Goal: Task Accomplishment & Management: Manage account settings

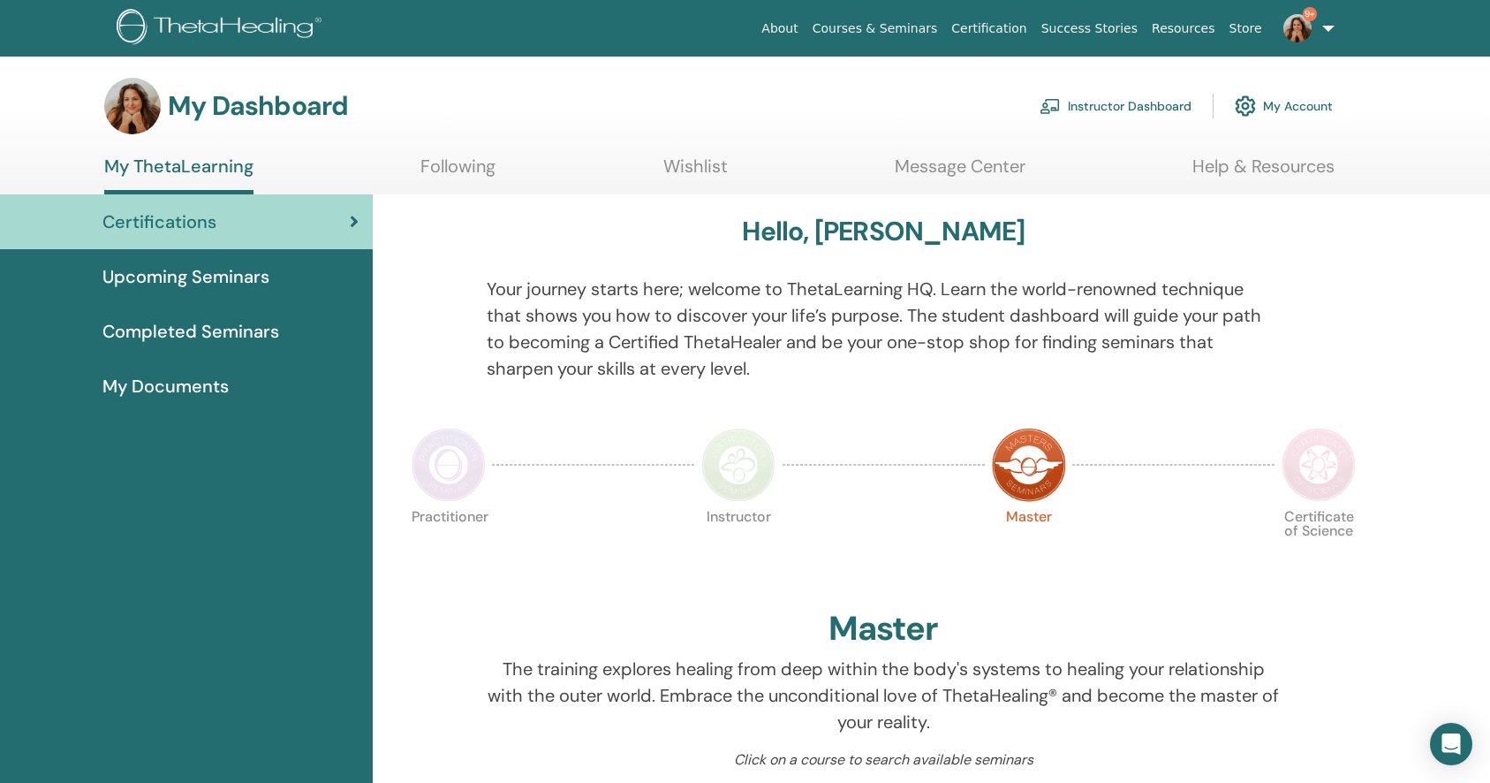
click at [1174, 106] on link "Instructor Dashboard" at bounding box center [1116, 106] width 152 height 39
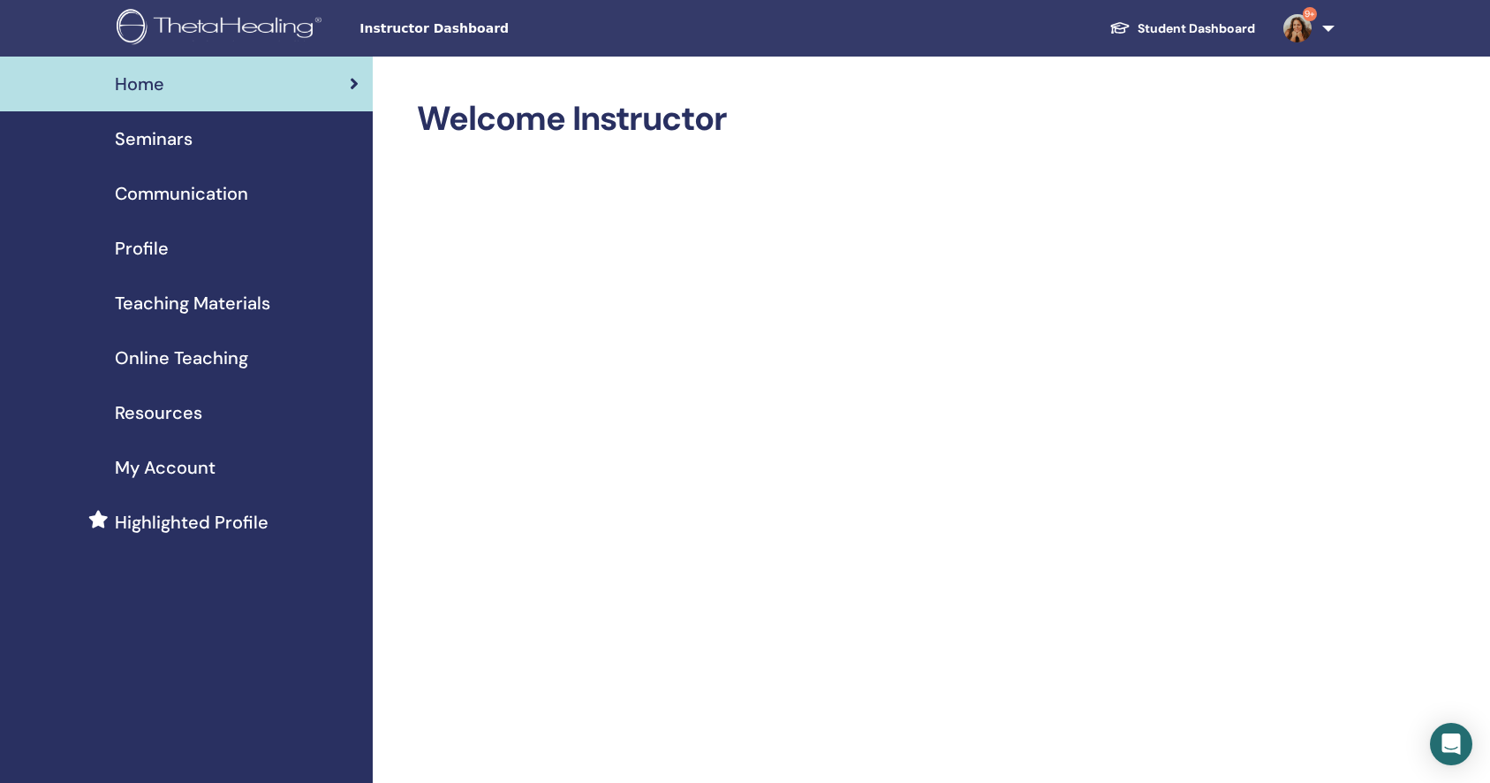
click at [148, 134] on span "Seminars" at bounding box center [154, 138] width 78 height 26
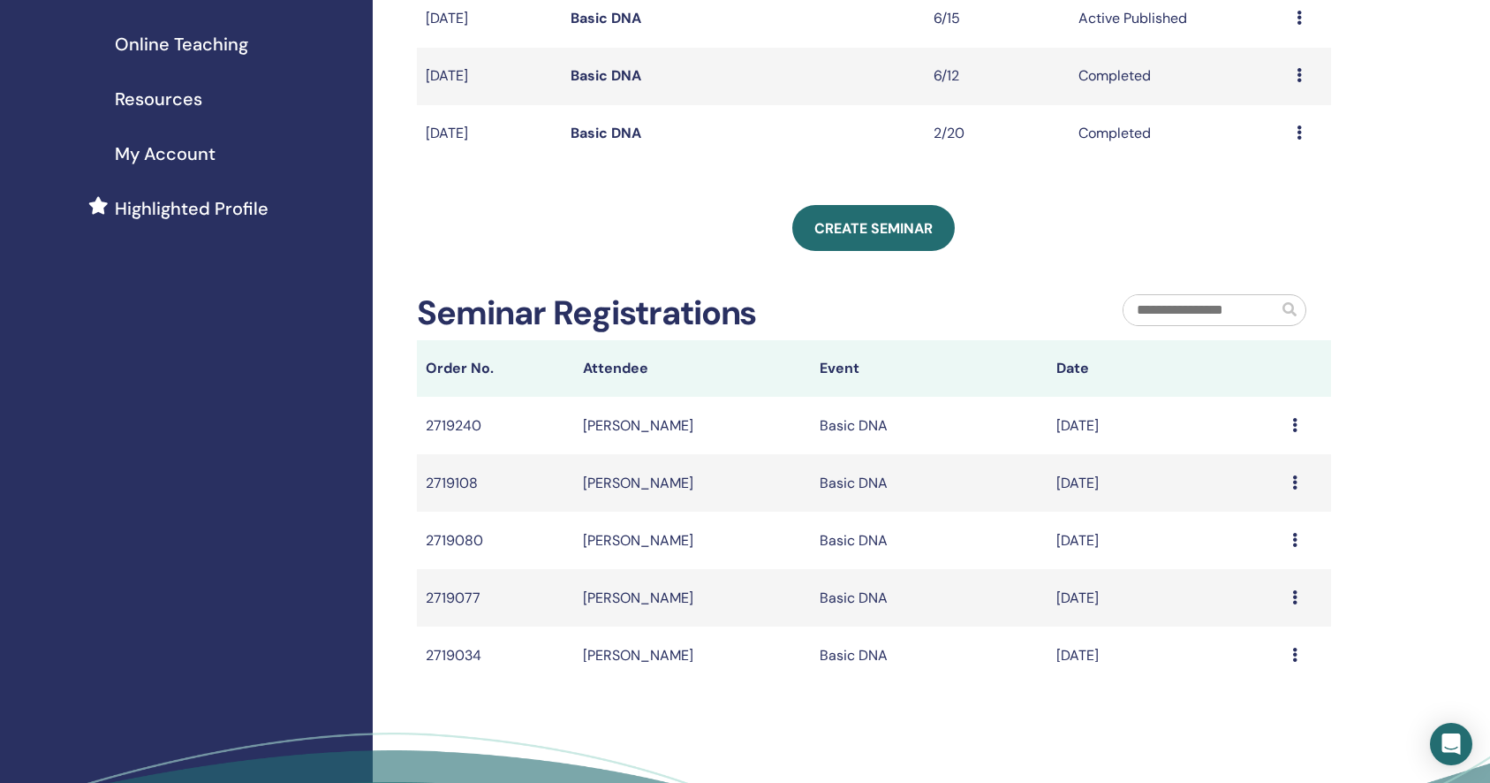
scroll to position [240, 0]
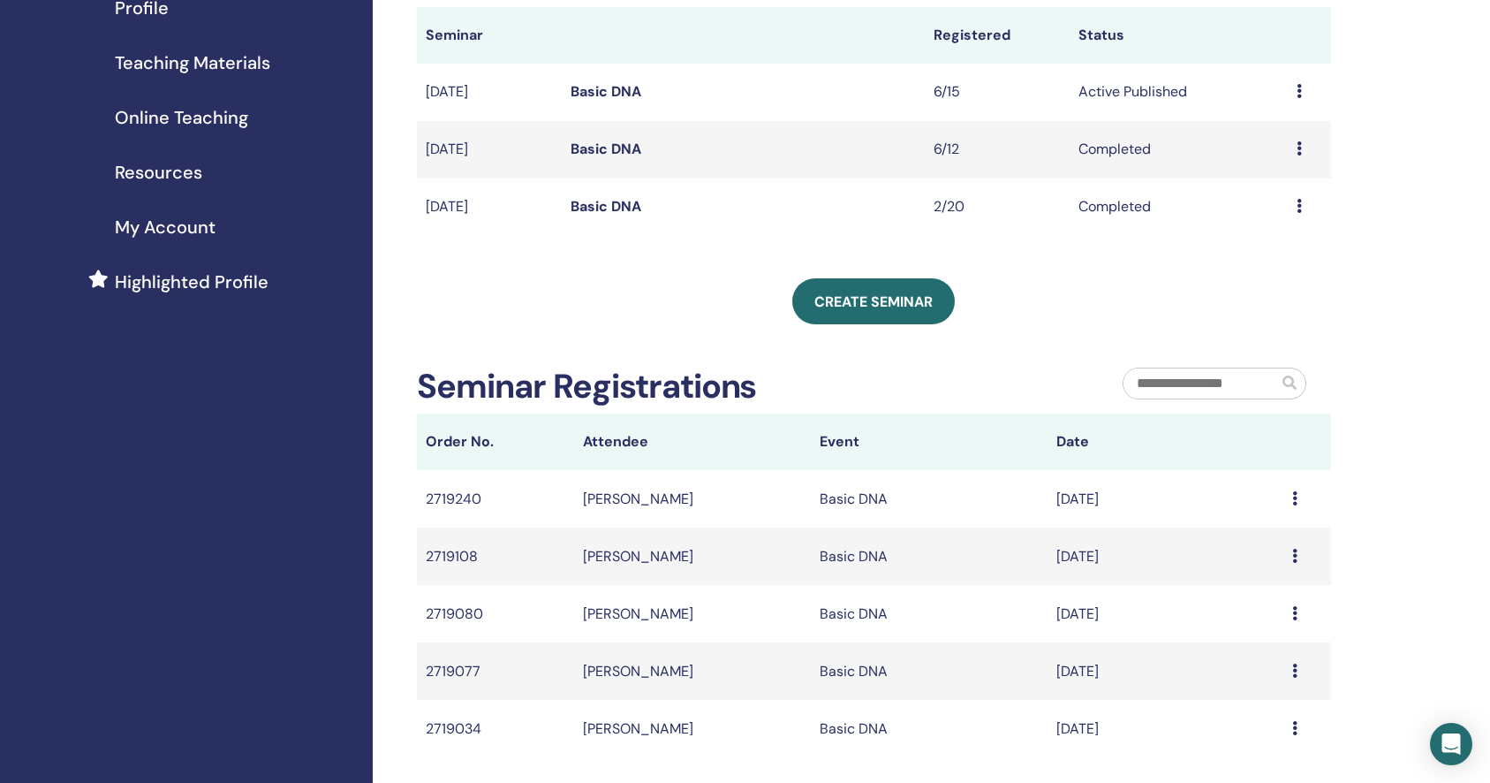
click at [1299, 88] on icon at bounding box center [1299, 91] width 5 height 14
click at [1259, 153] on link "Attendees" at bounding box center [1271, 156] width 67 height 19
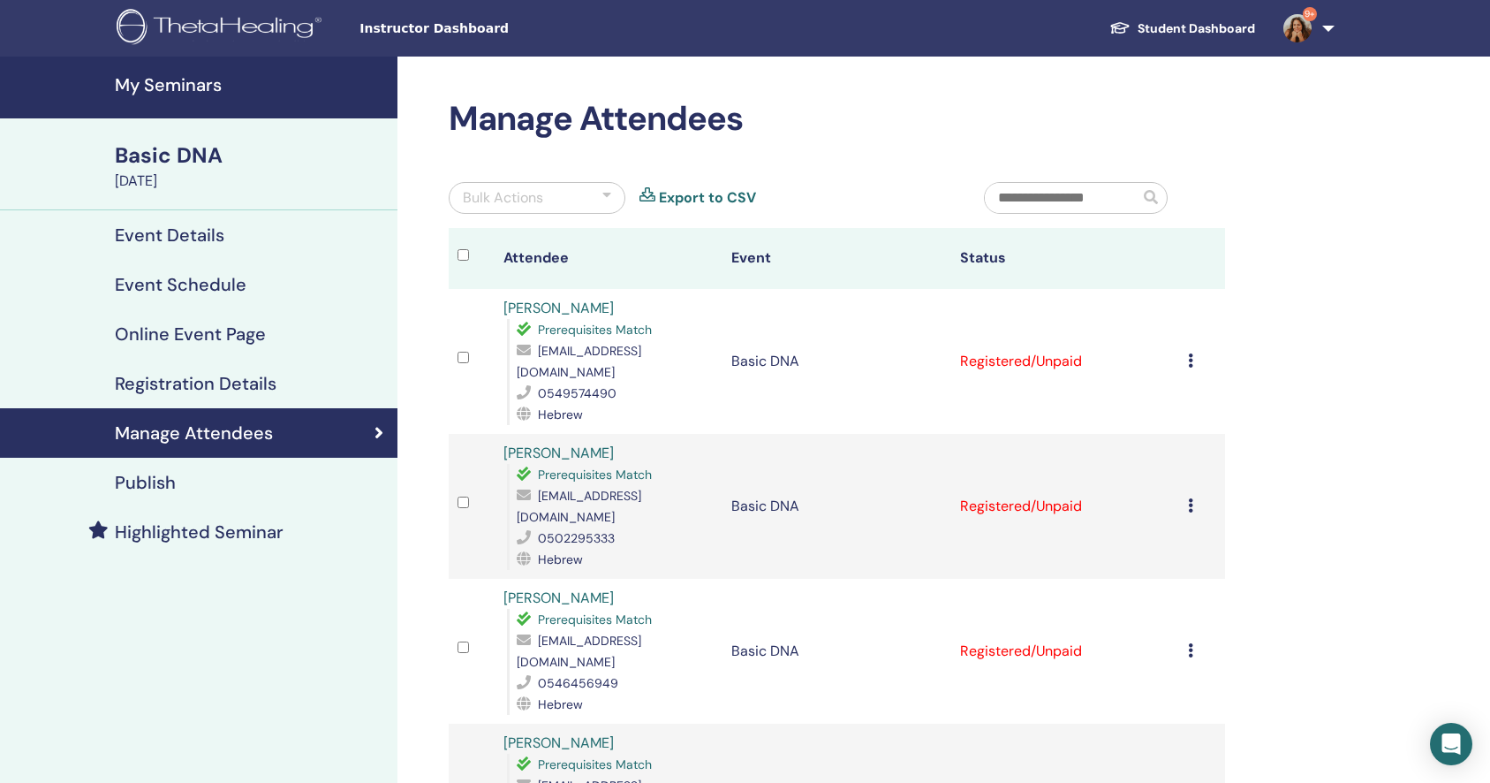
click at [1191, 353] on icon at bounding box center [1190, 360] width 5 height 14
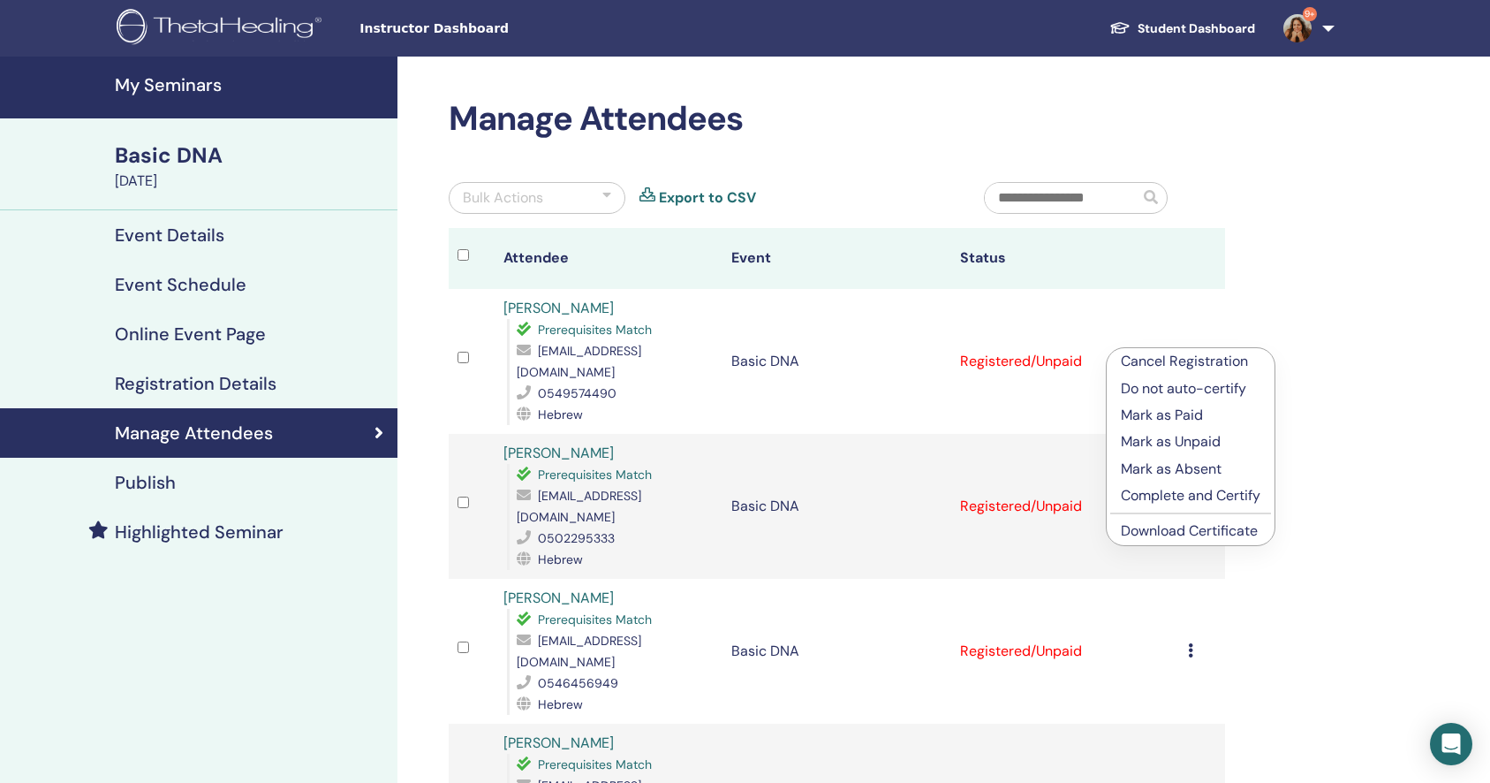
click at [1181, 413] on p "Mark as Paid" at bounding box center [1191, 415] width 140 height 21
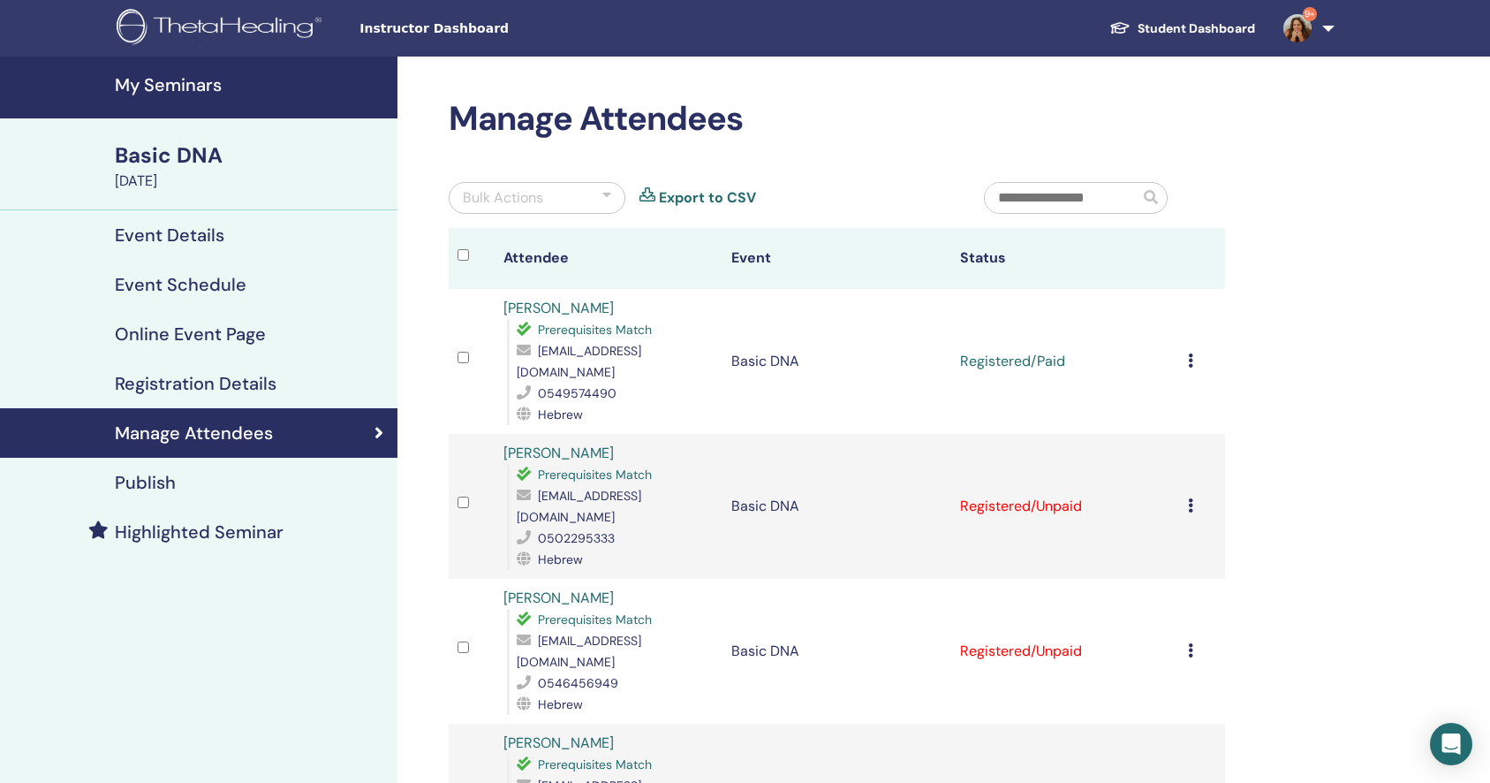
click at [1188, 498] on icon at bounding box center [1190, 505] width 5 height 14
click at [1173, 537] on p "Mark as Paid" at bounding box center [1188, 536] width 140 height 21
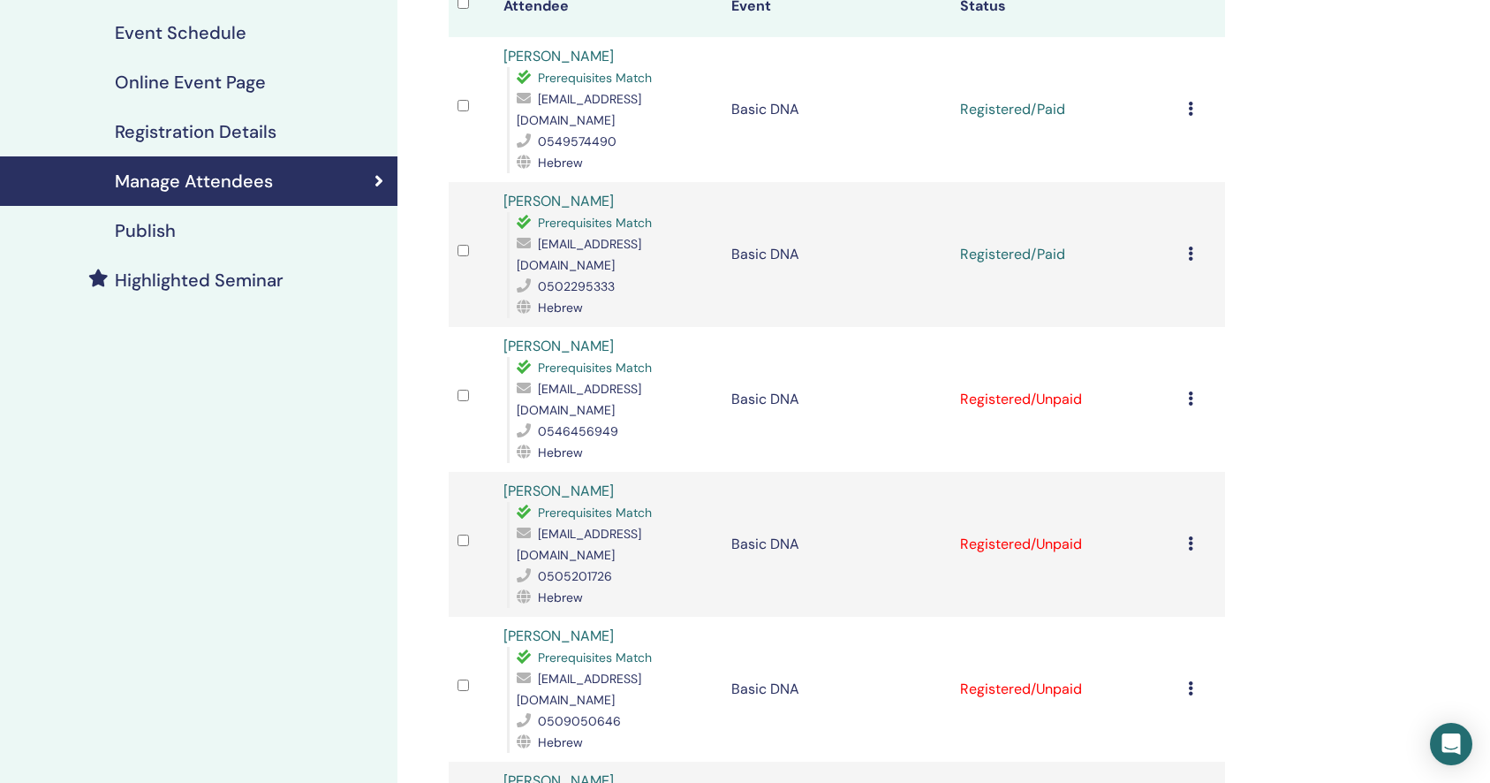
scroll to position [261, 0]
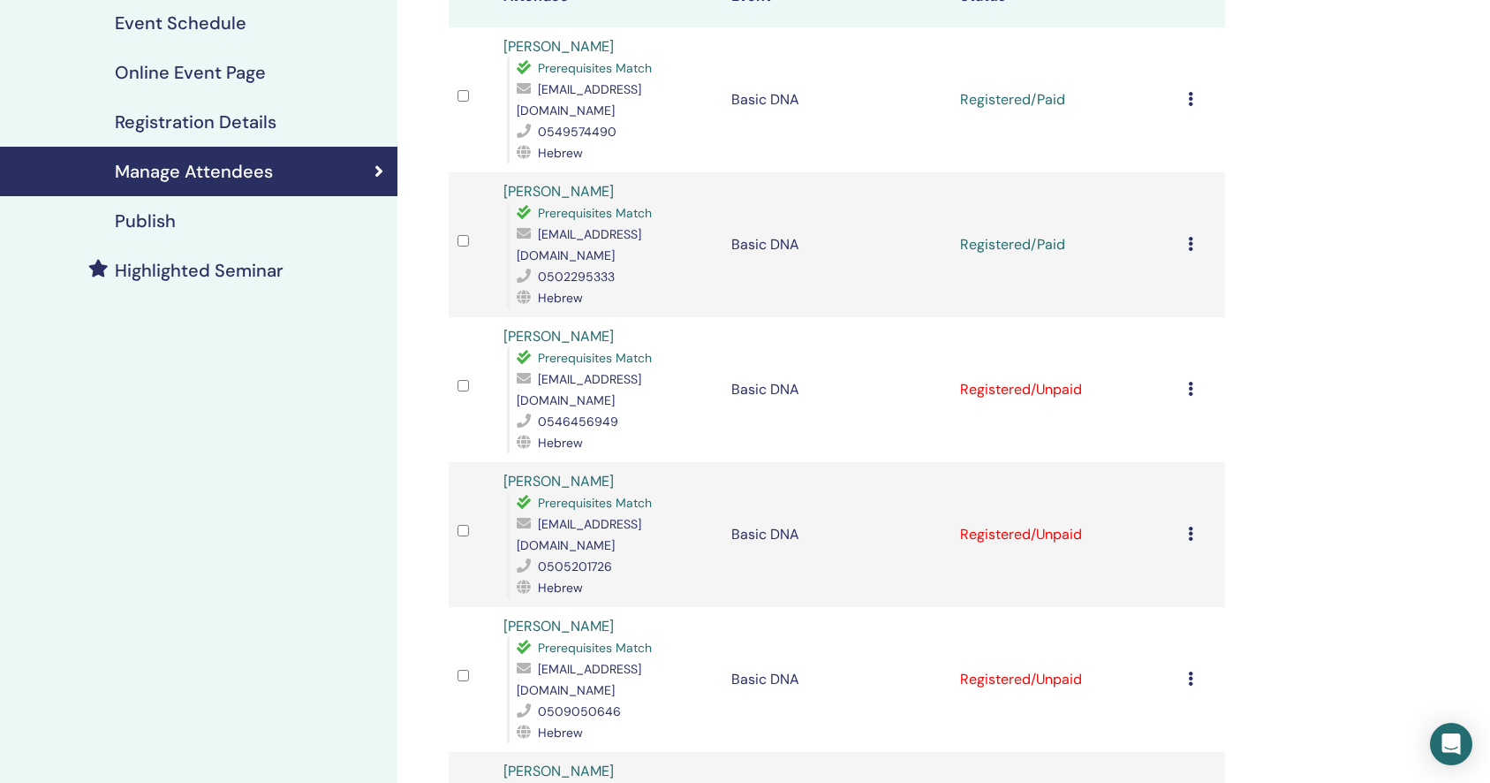
click at [1189, 382] on icon at bounding box center [1190, 389] width 5 height 14
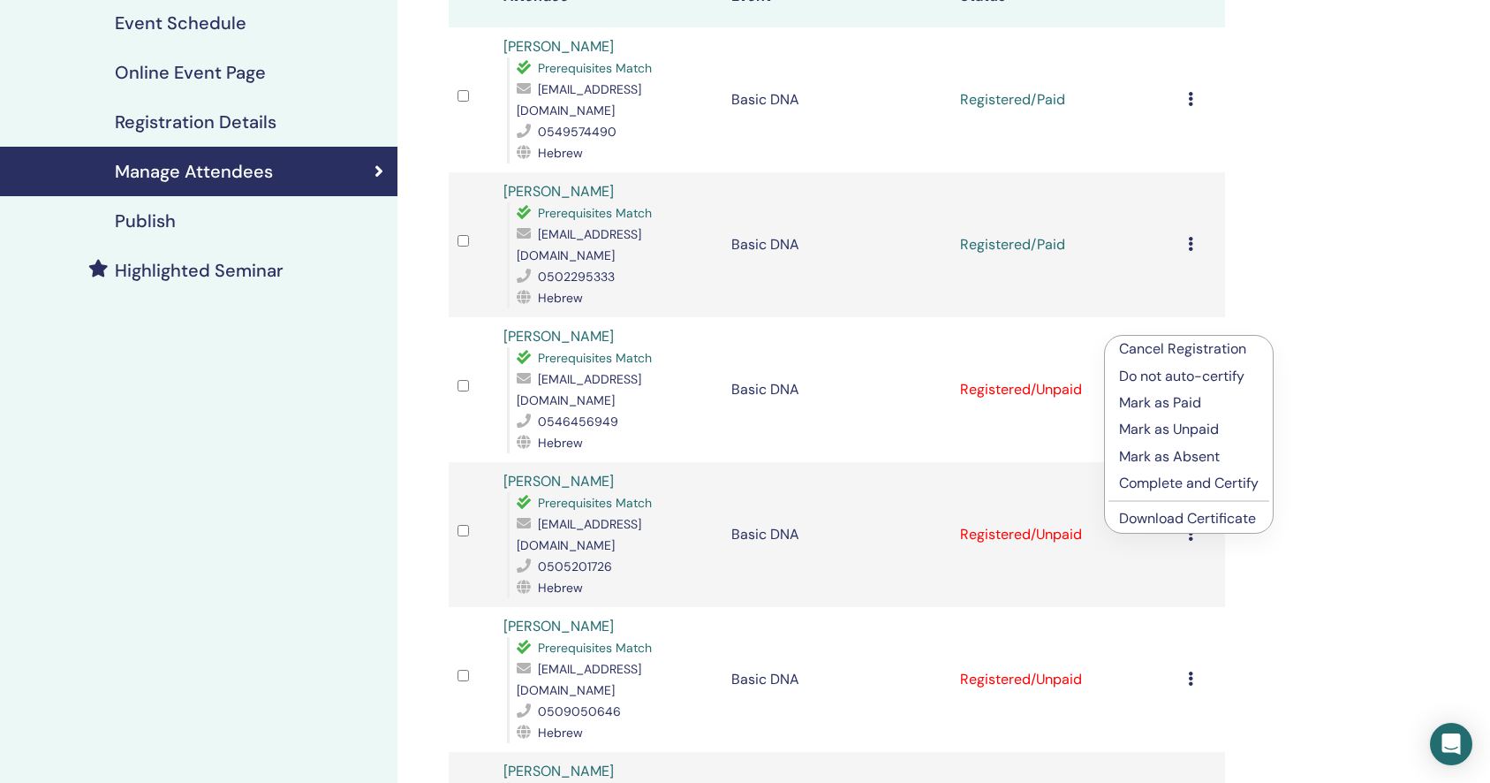
click at [1172, 401] on p "Mark as Paid" at bounding box center [1189, 402] width 140 height 21
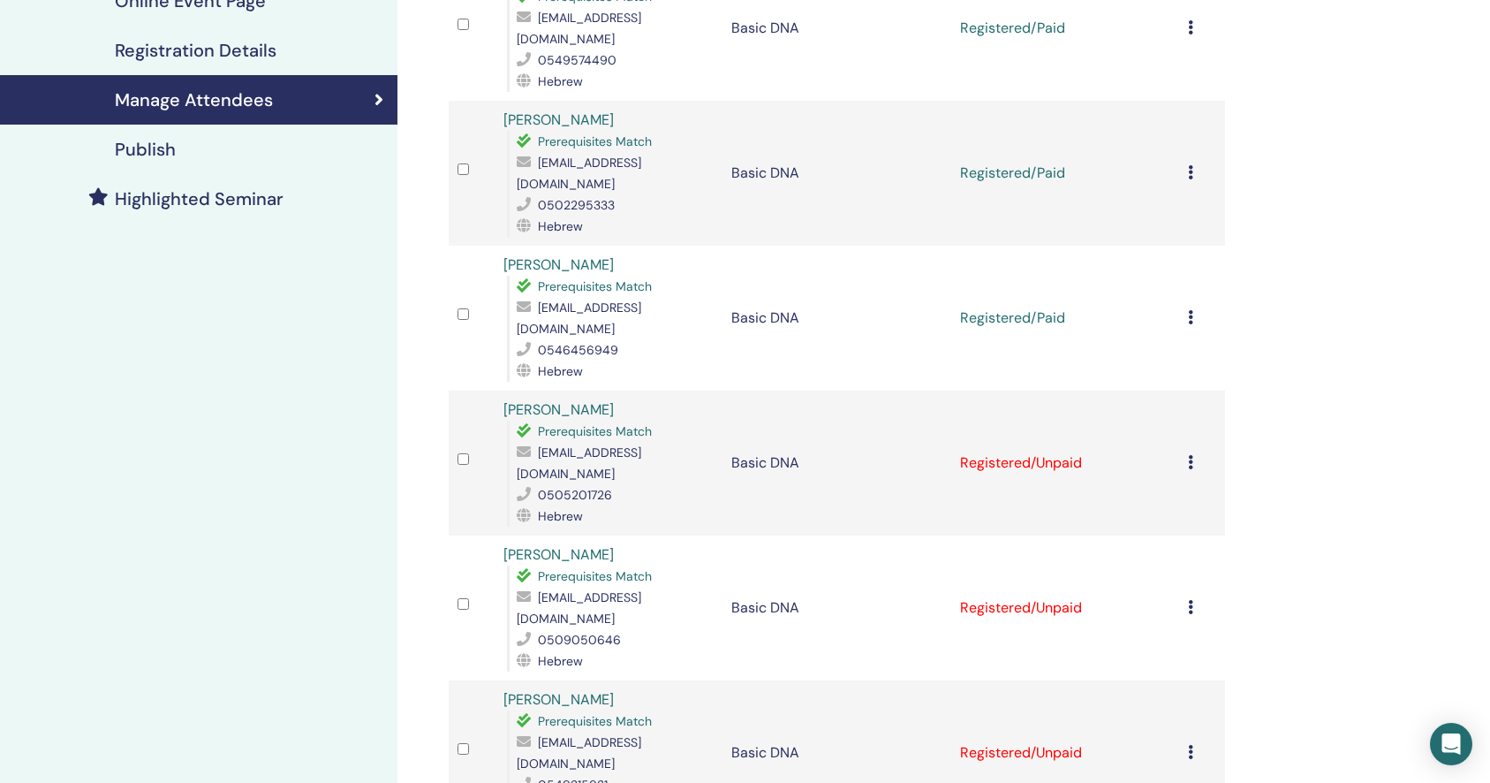
scroll to position [340, 0]
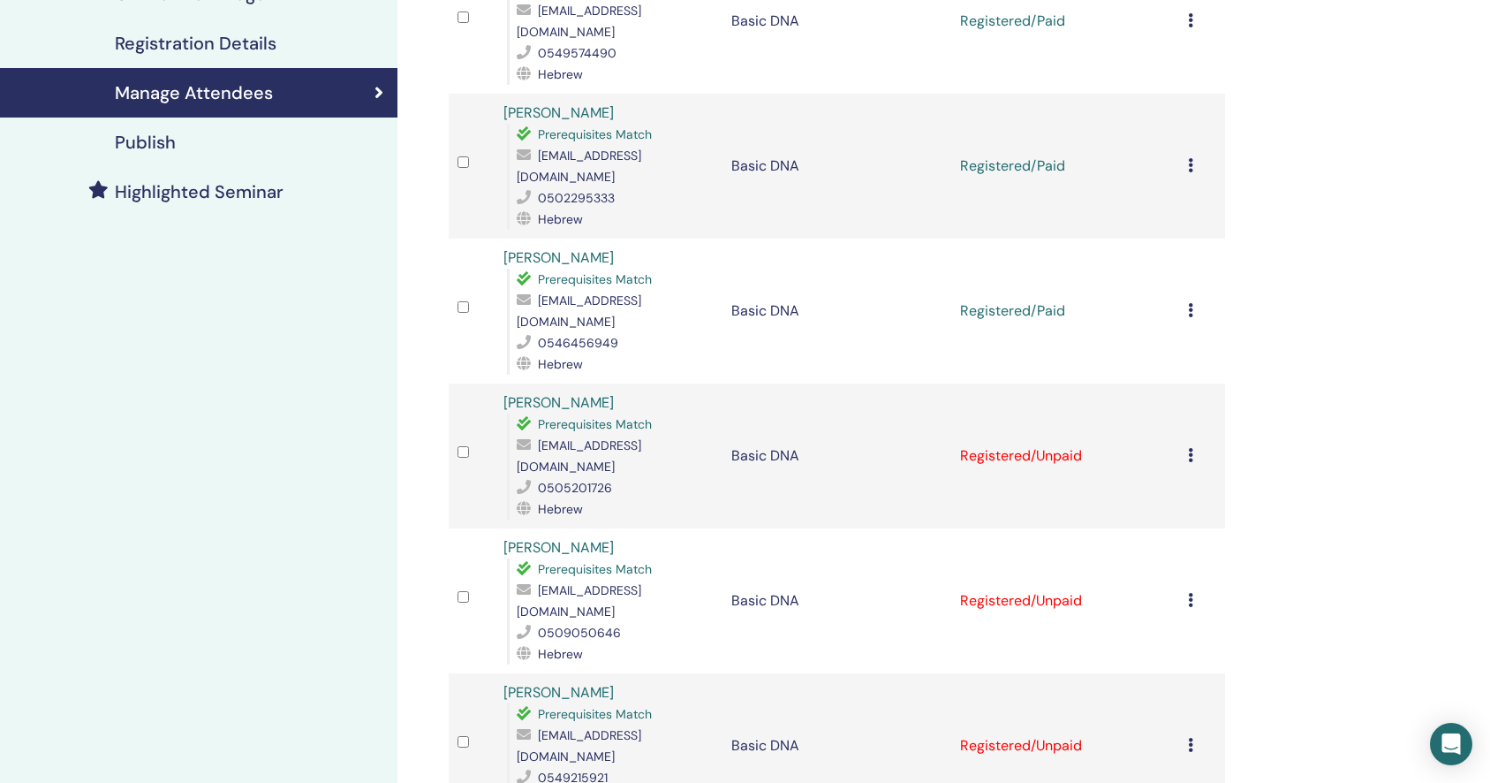
click at [1192, 448] on icon at bounding box center [1190, 455] width 5 height 14
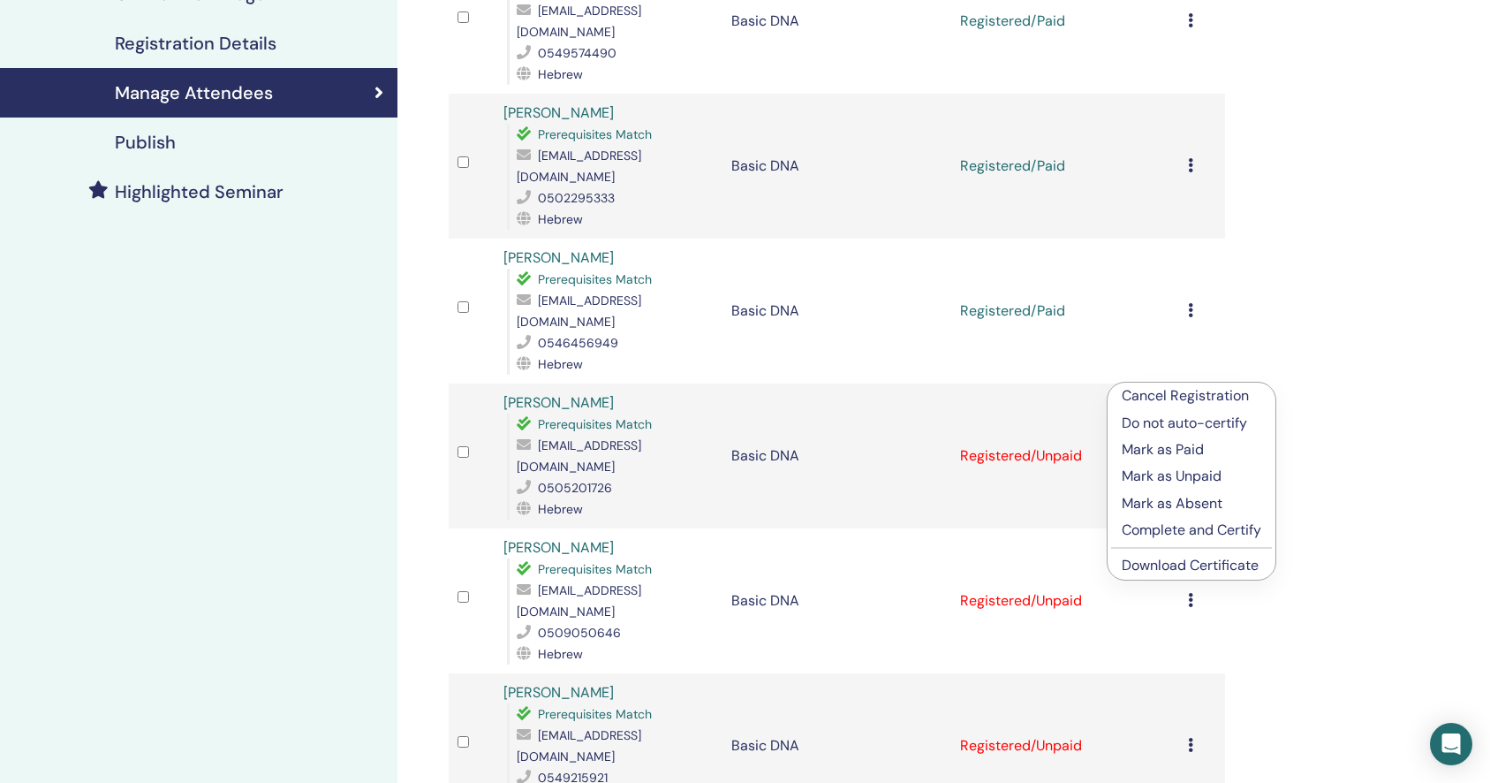
click at [1178, 448] on p "Mark as Paid" at bounding box center [1192, 449] width 140 height 21
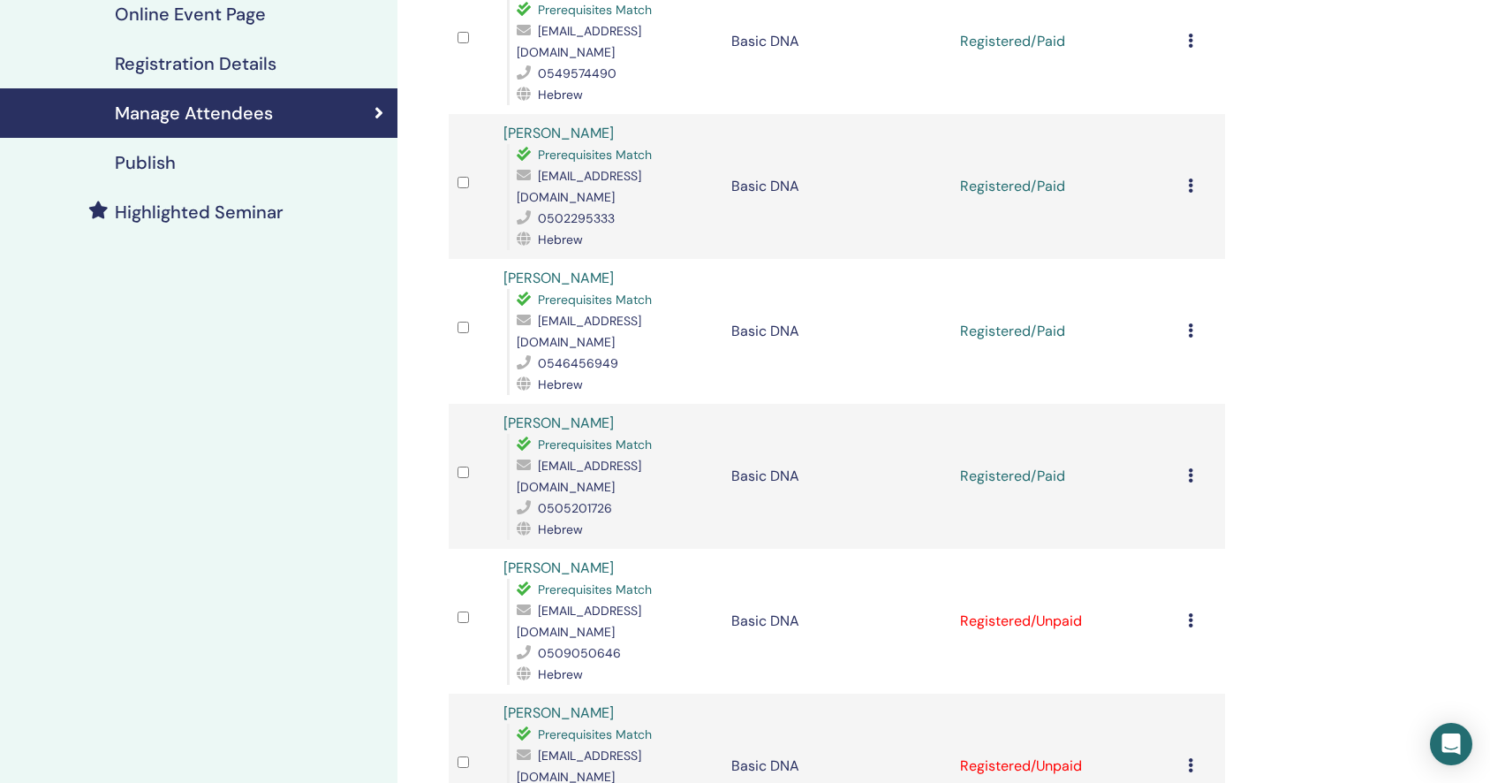
scroll to position [472, 0]
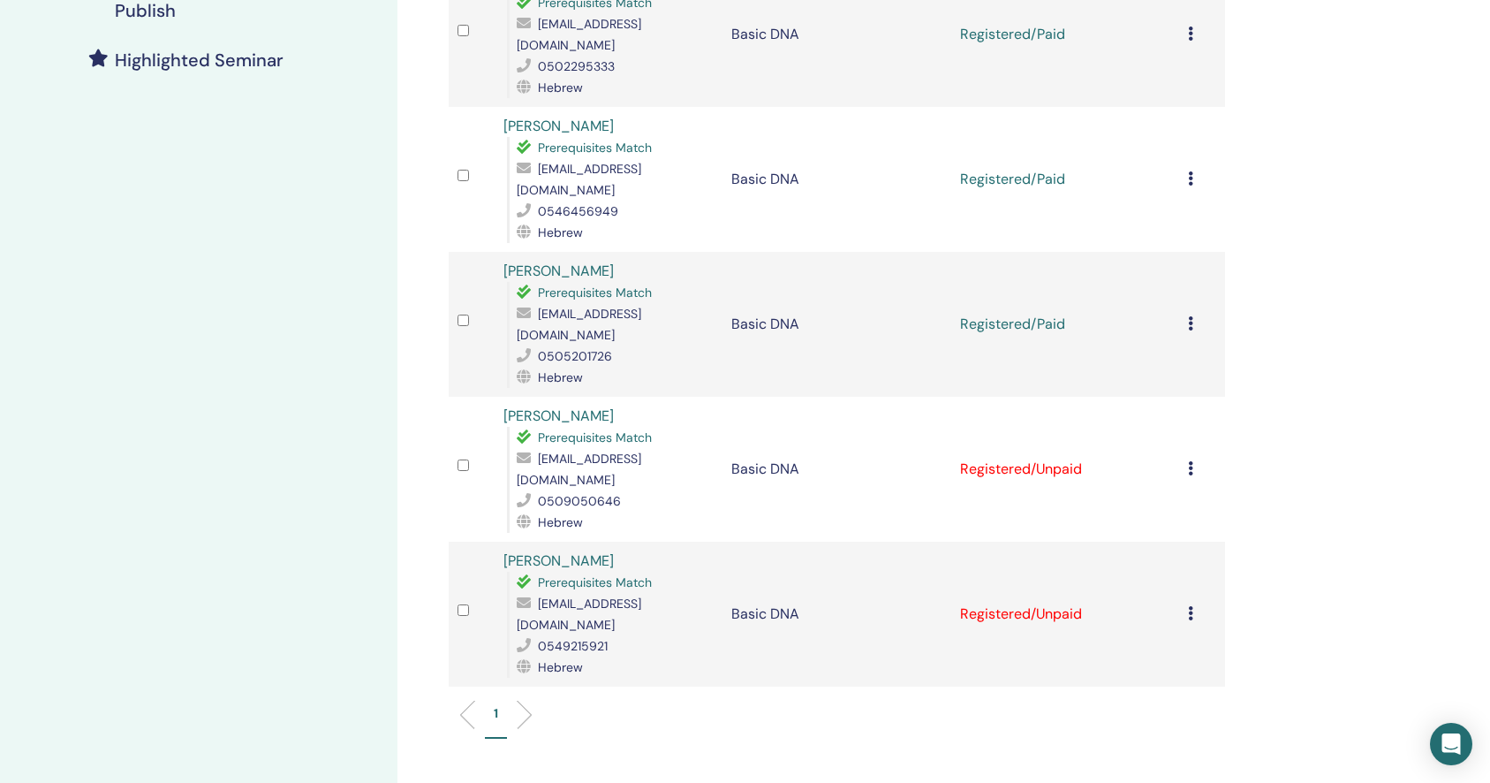
click at [1188, 461] on icon at bounding box center [1190, 468] width 5 height 14
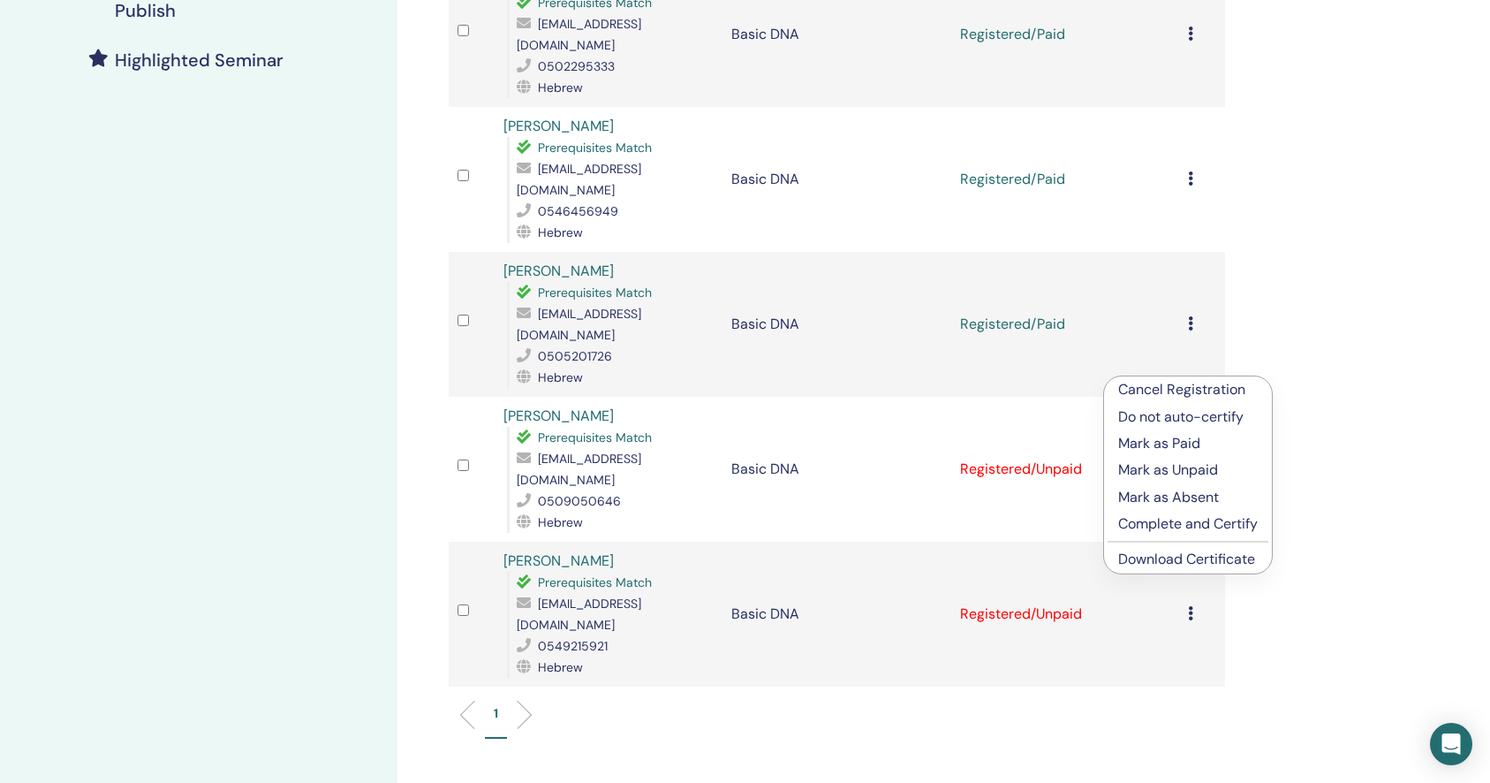
click at [1188, 443] on p "Mark as Paid" at bounding box center [1188, 443] width 140 height 21
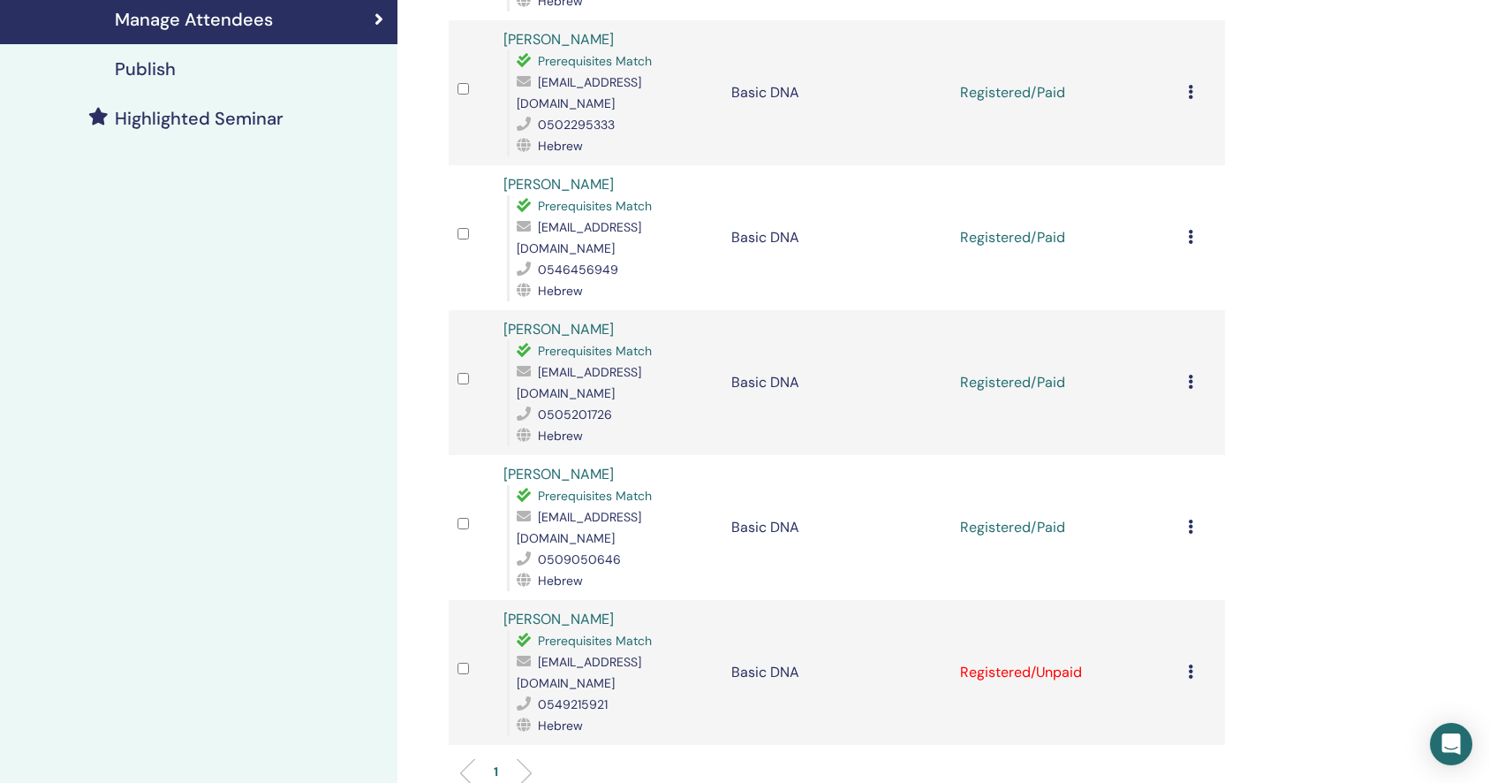
scroll to position [420, 0]
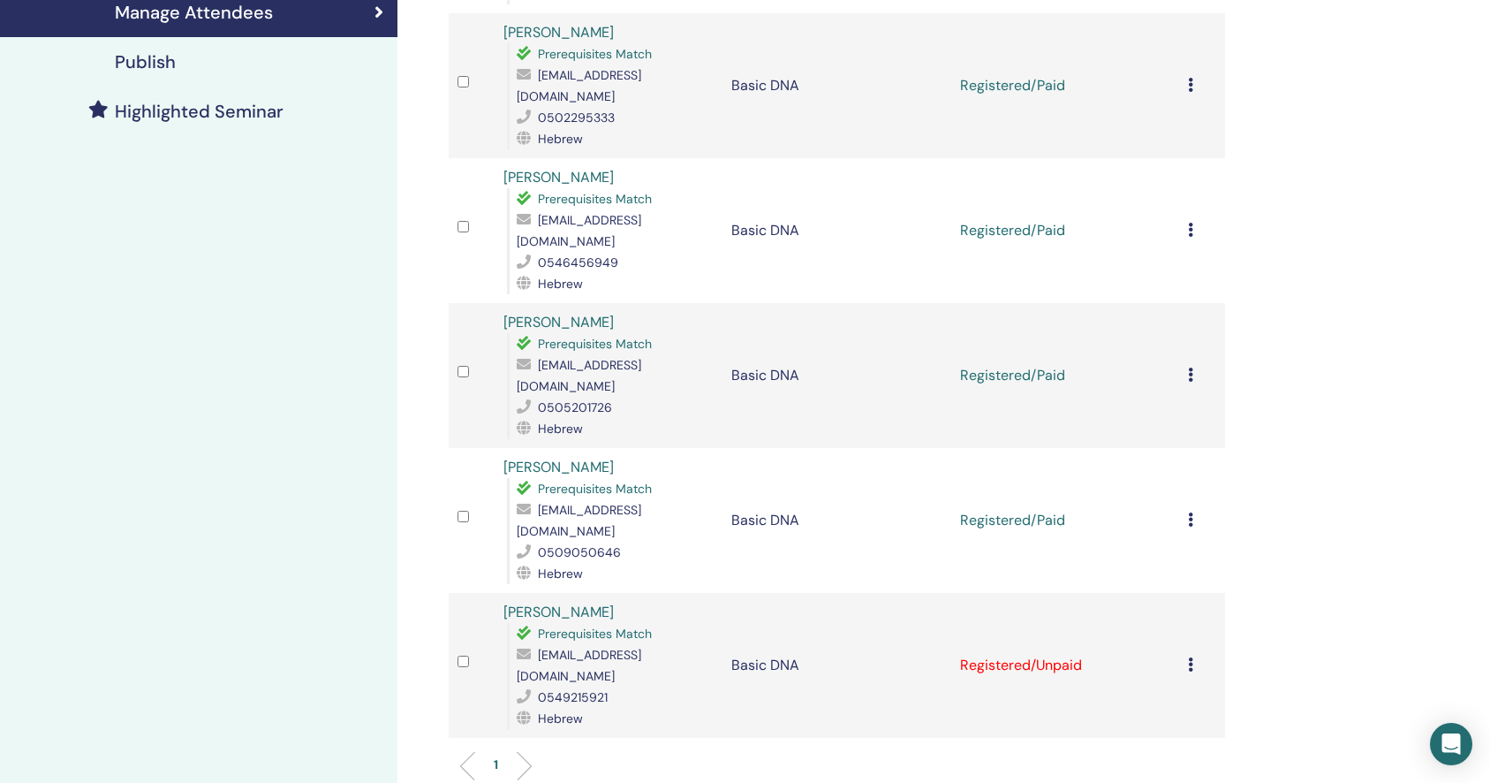
click at [1191, 657] on icon at bounding box center [1190, 664] width 5 height 14
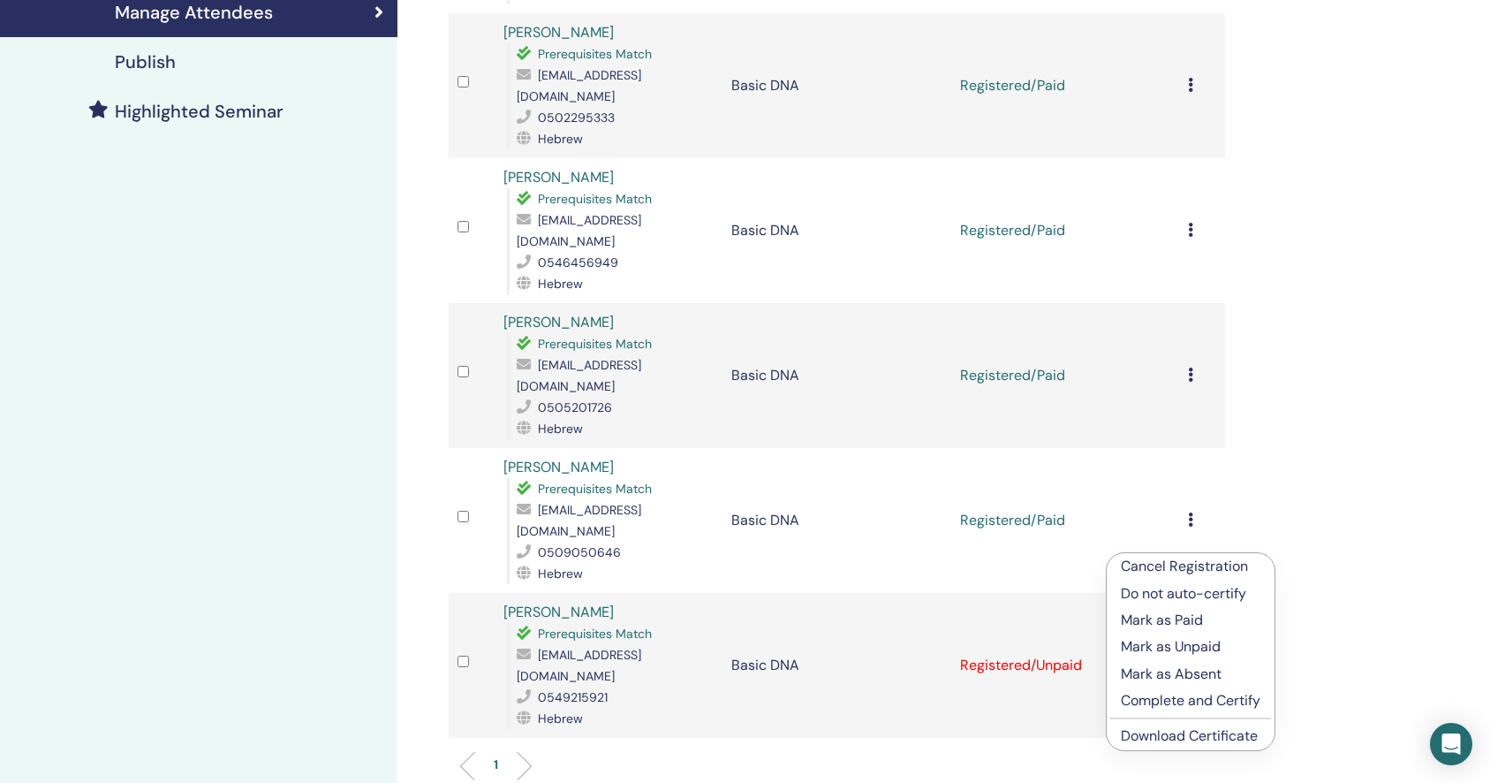
click at [1179, 619] on p "Mark as Paid" at bounding box center [1191, 619] width 140 height 21
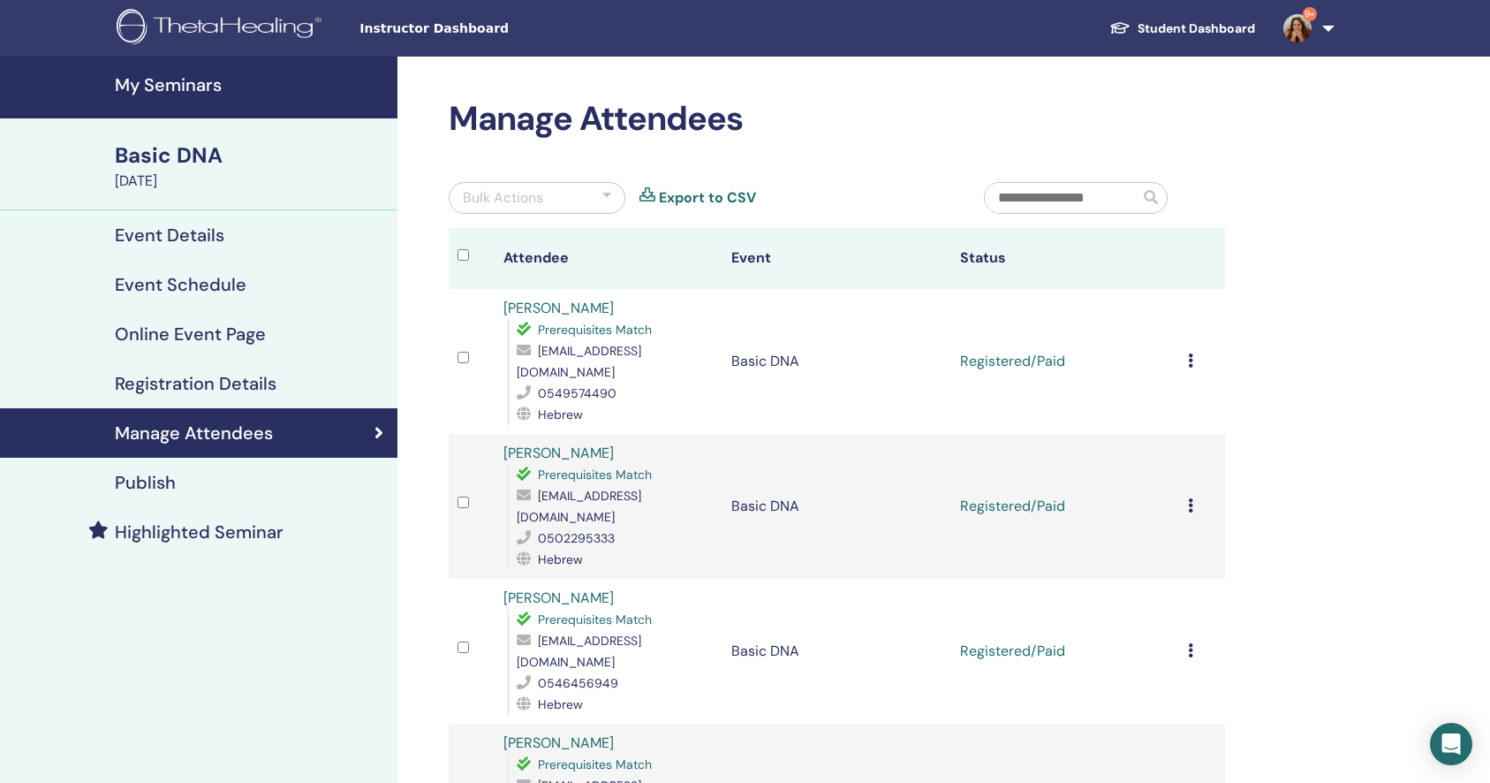
click at [1190, 353] on icon at bounding box center [1190, 360] width 5 height 14
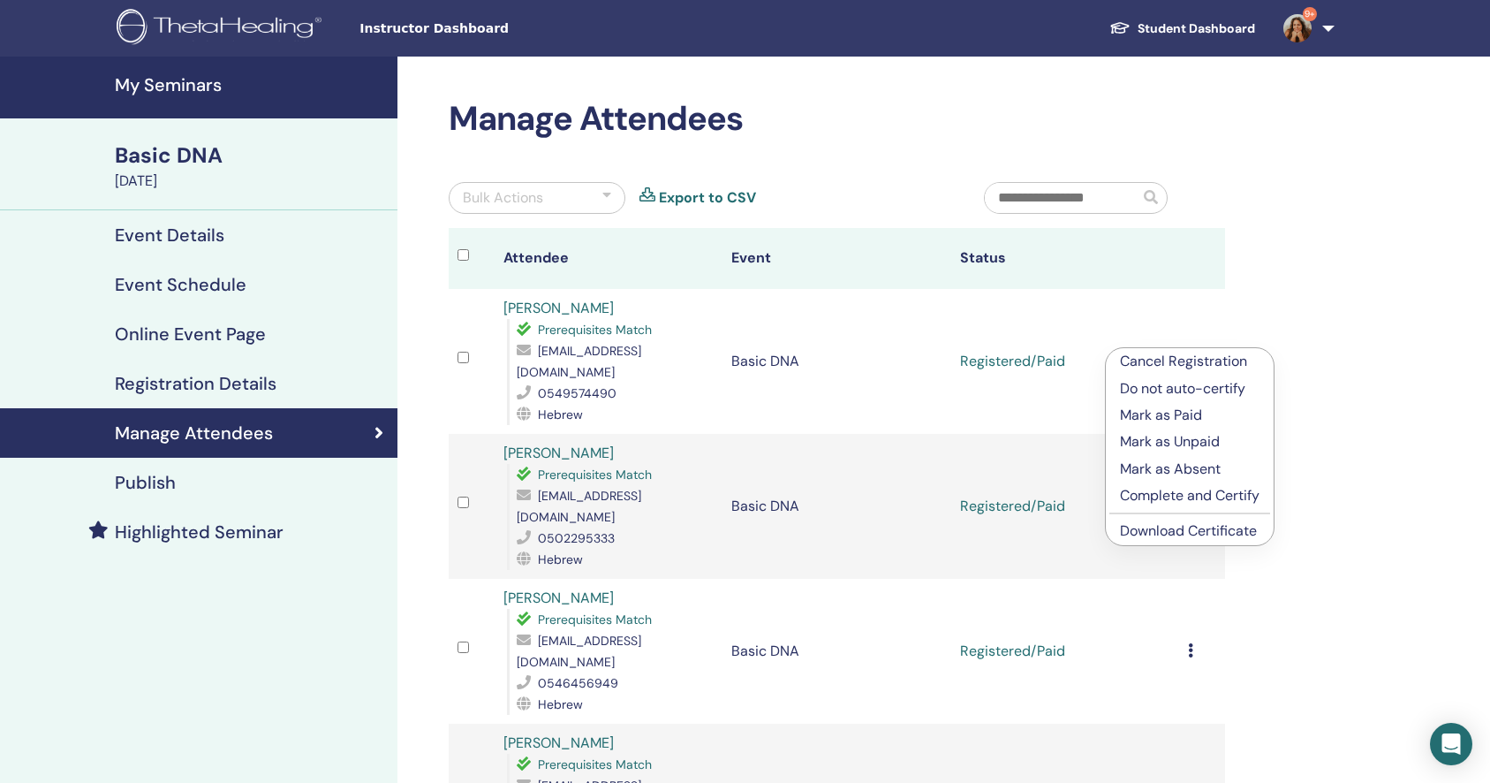
click at [1214, 496] on p "Complete and Certify" at bounding box center [1190, 495] width 140 height 21
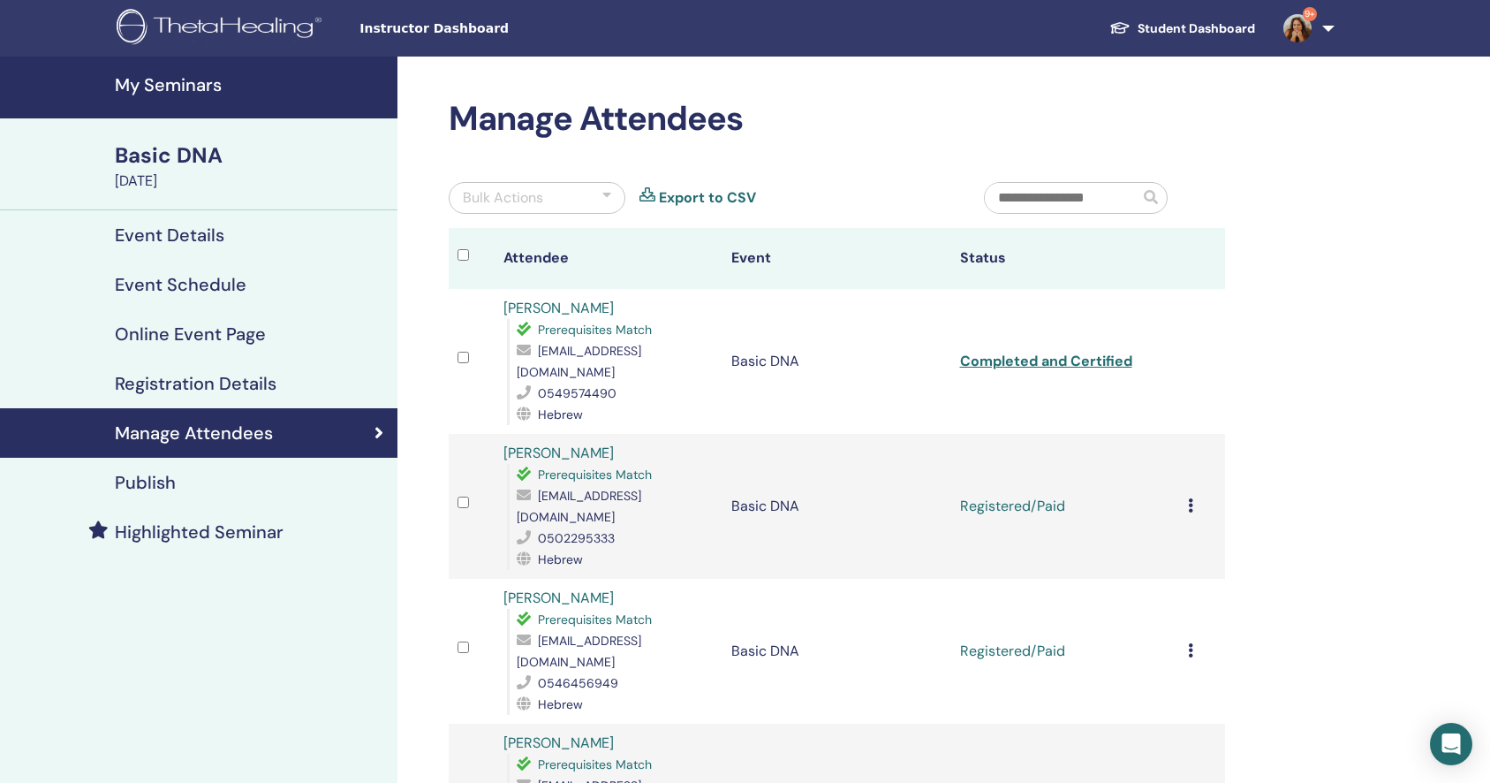
click at [1192, 498] on icon at bounding box center [1190, 505] width 5 height 14
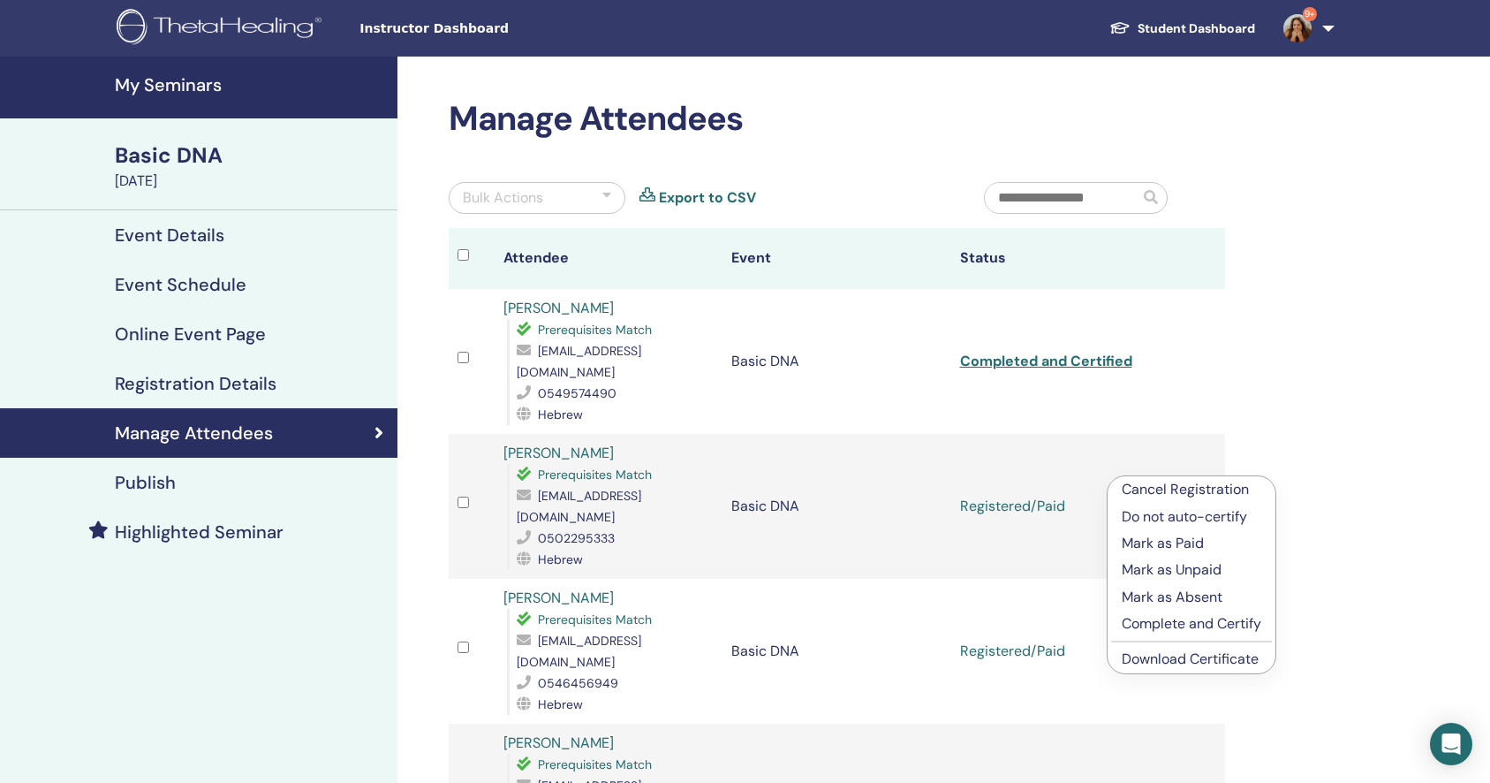
click at [1202, 620] on p "Complete and Certify" at bounding box center [1192, 623] width 140 height 21
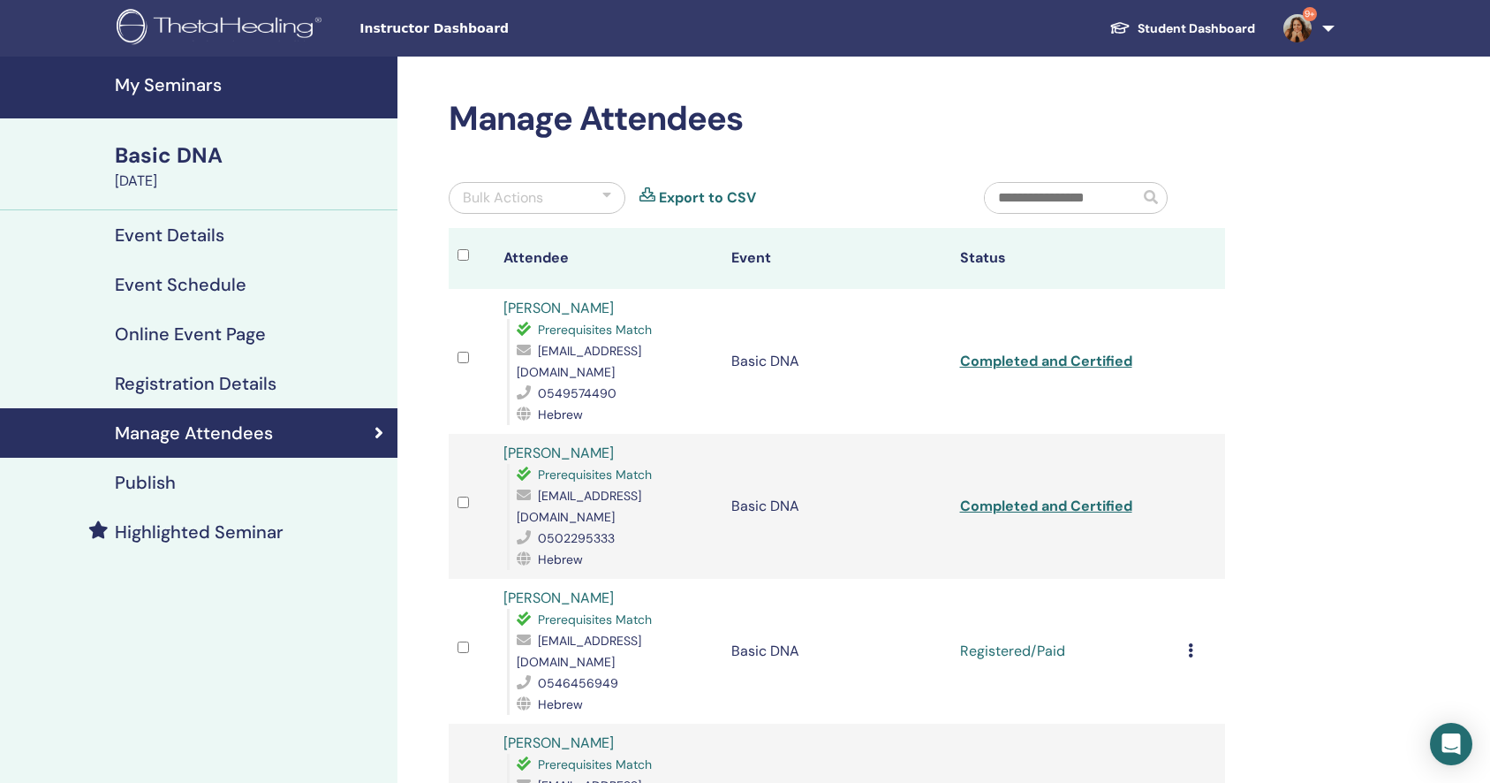
click at [1191, 643] on icon at bounding box center [1190, 650] width 5 height 14
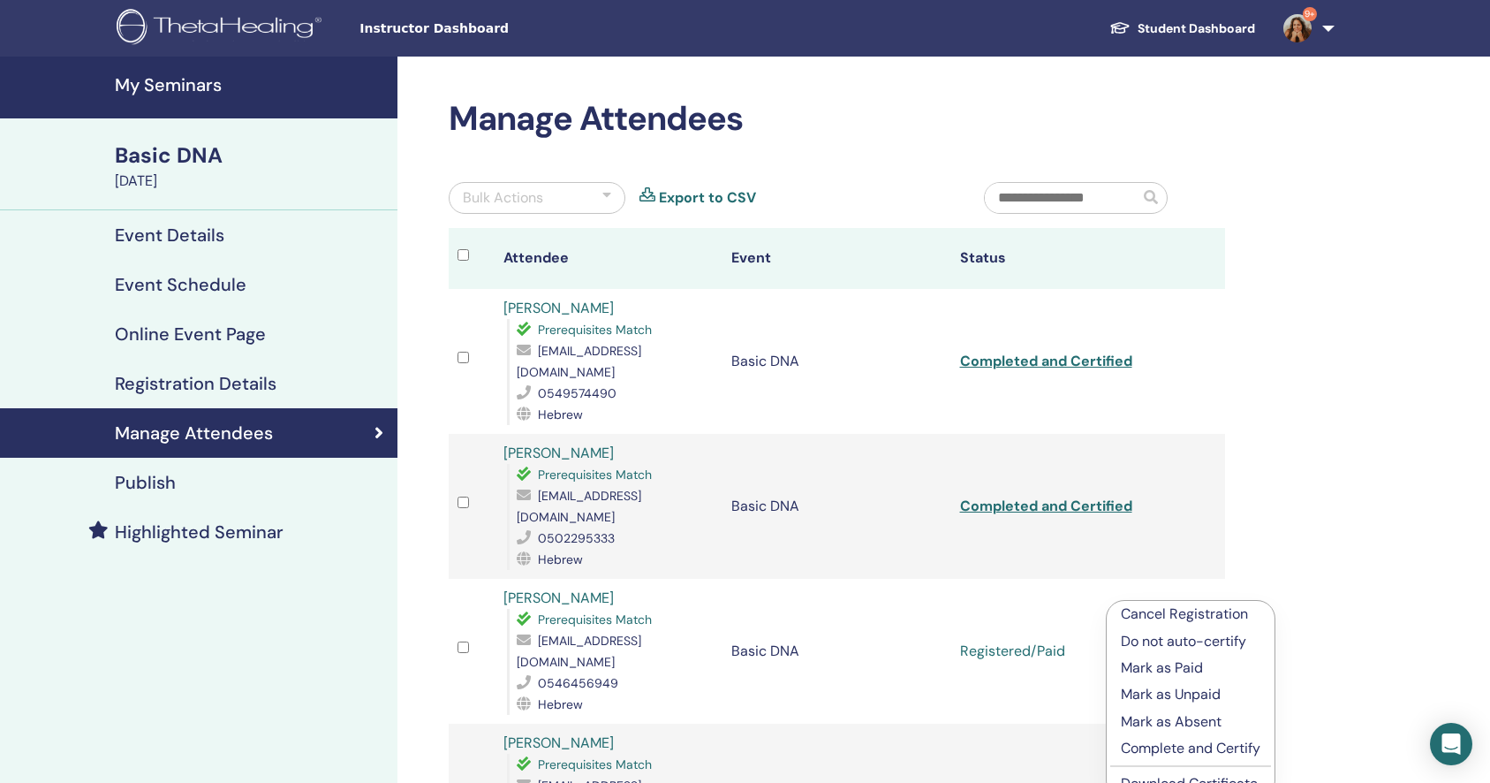
click at [1196, 751] on p "Complete and Certify" at bounding box center [1191, 748] width 140 height 21
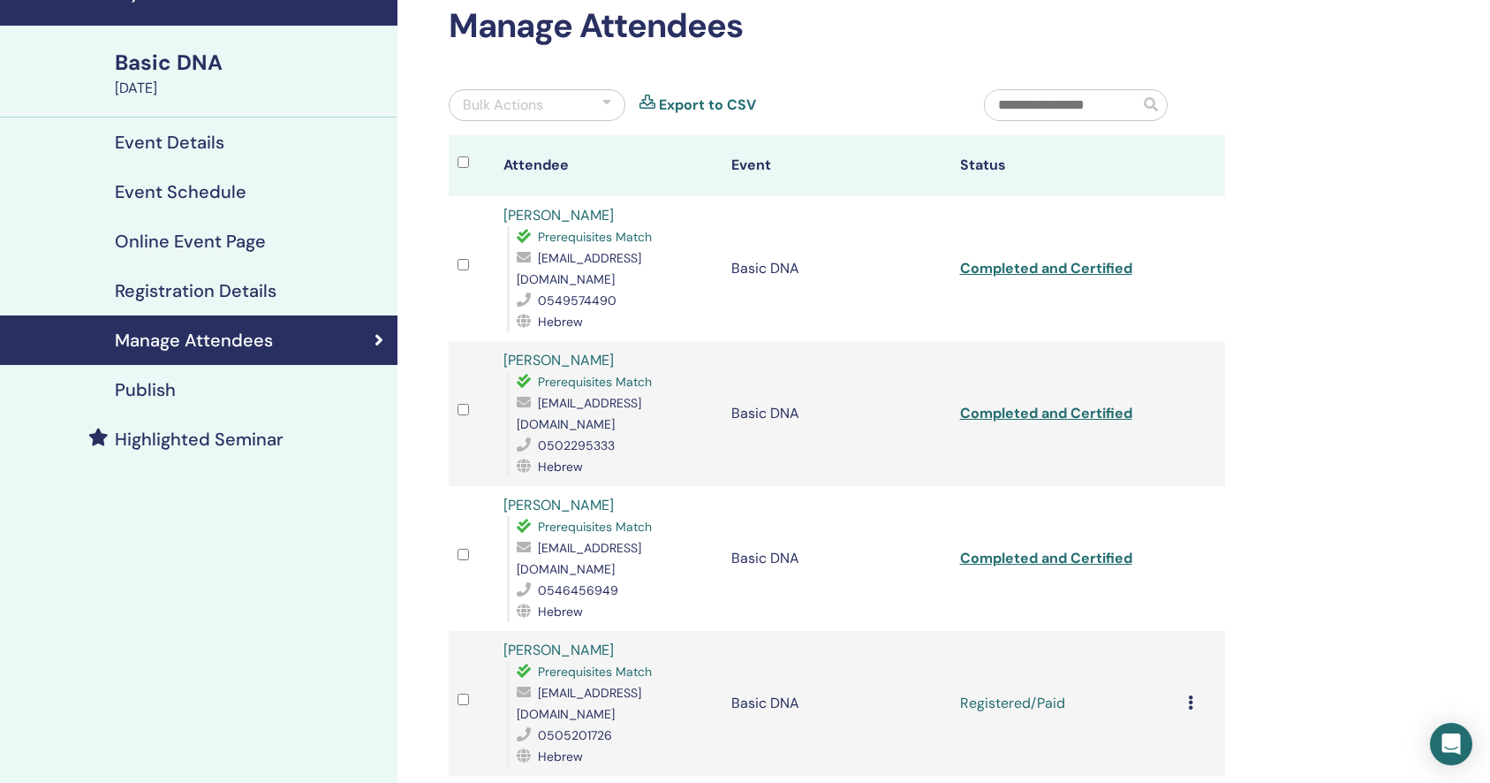
scroll to position [102, 0]
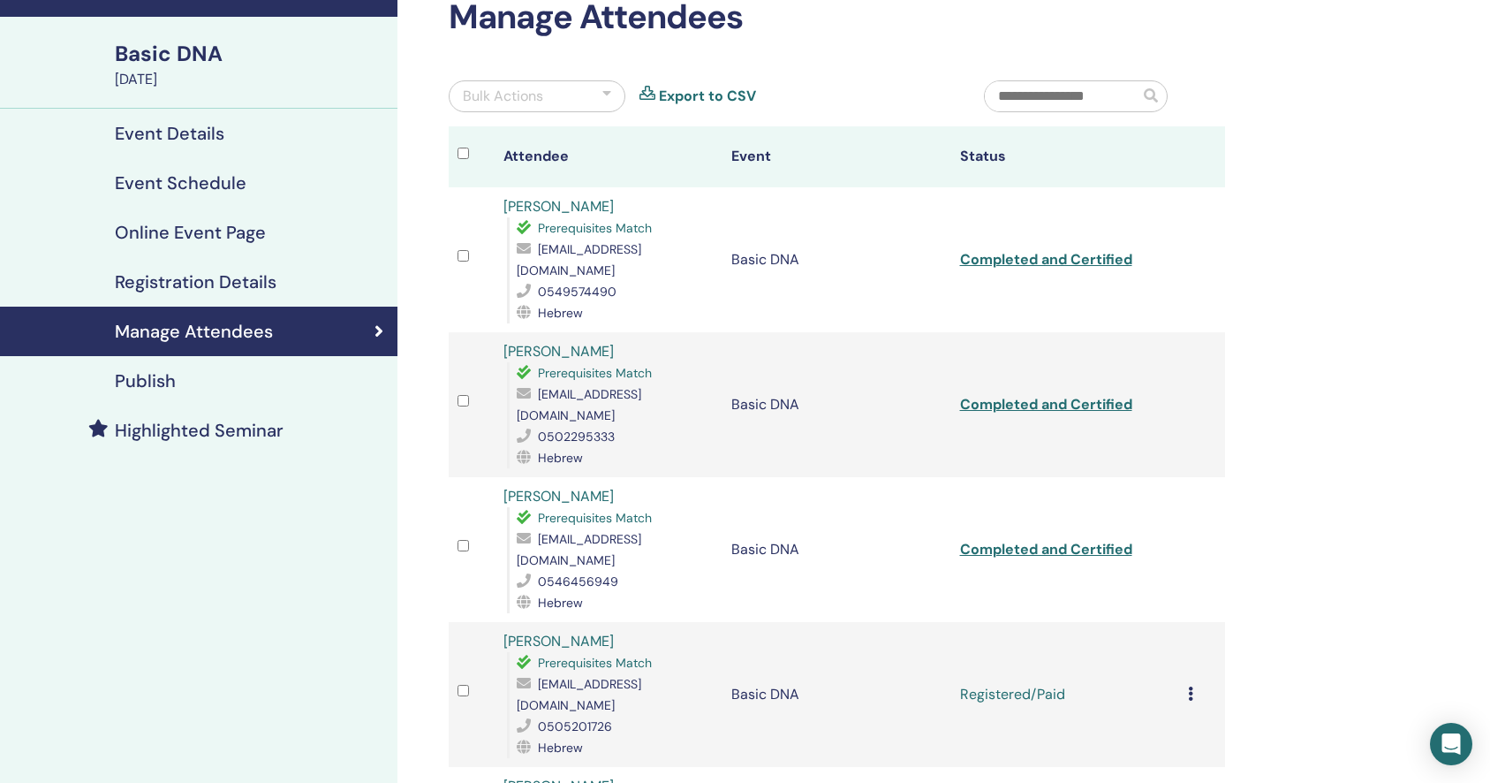
click at [1191, 686] on icon at bounding box center [1190, 693] width 5 height 14
click at [1184, 761] on p "Complete and Certify" at bounding box center [1191, 763] width 140 height 21
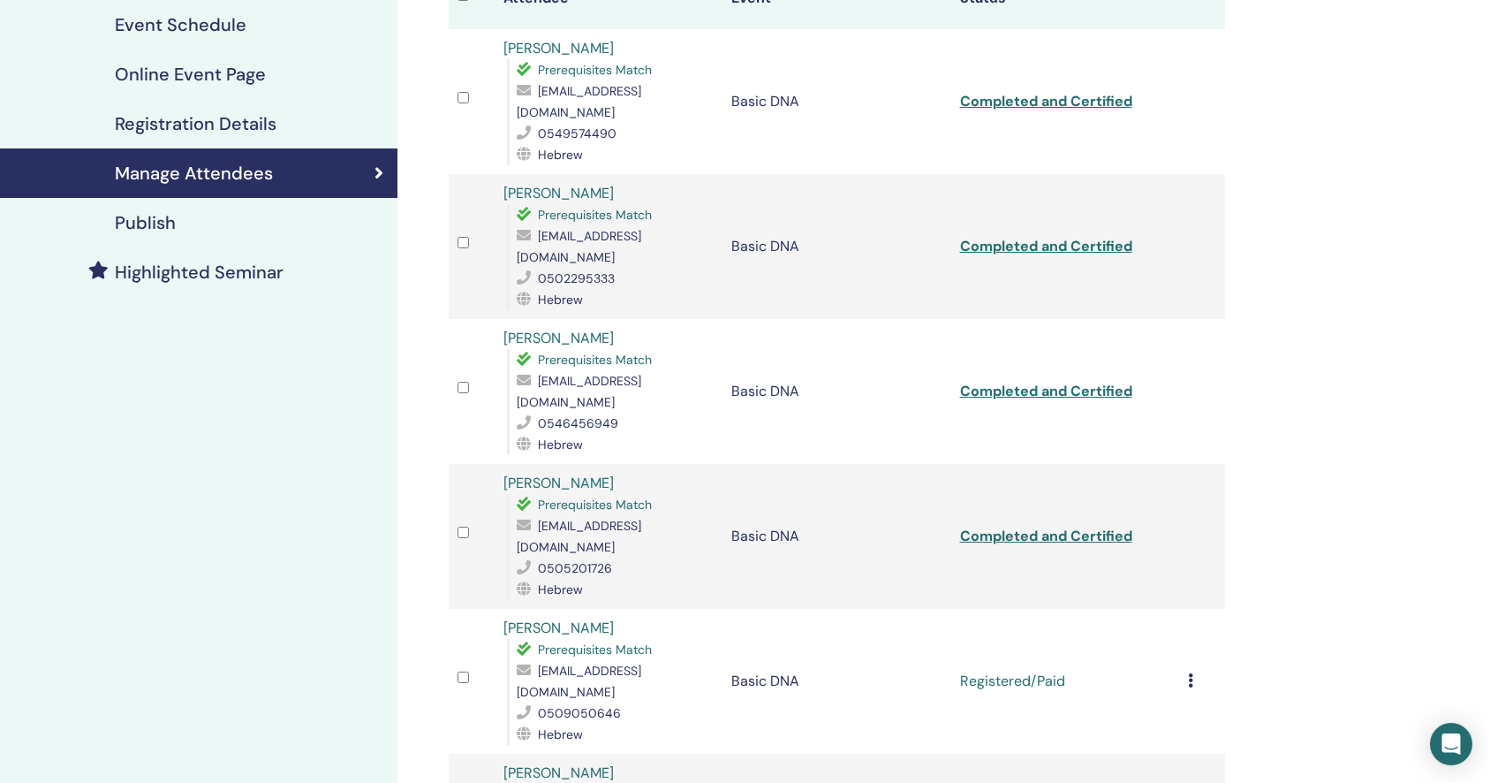
scroll to position [262, 0]
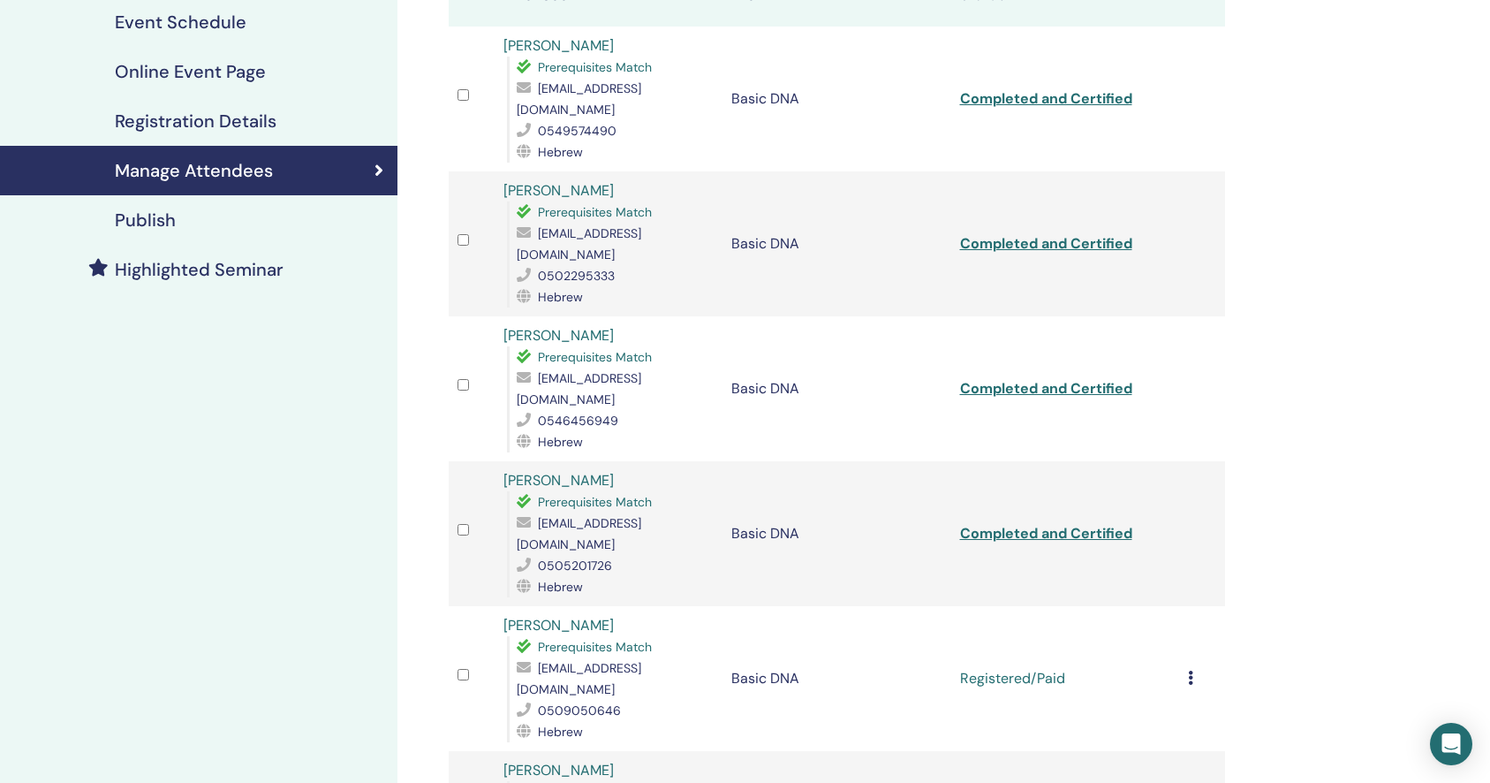
click at [1189, 670] on icon at bounding box center [1190, 677] width 5 height 14
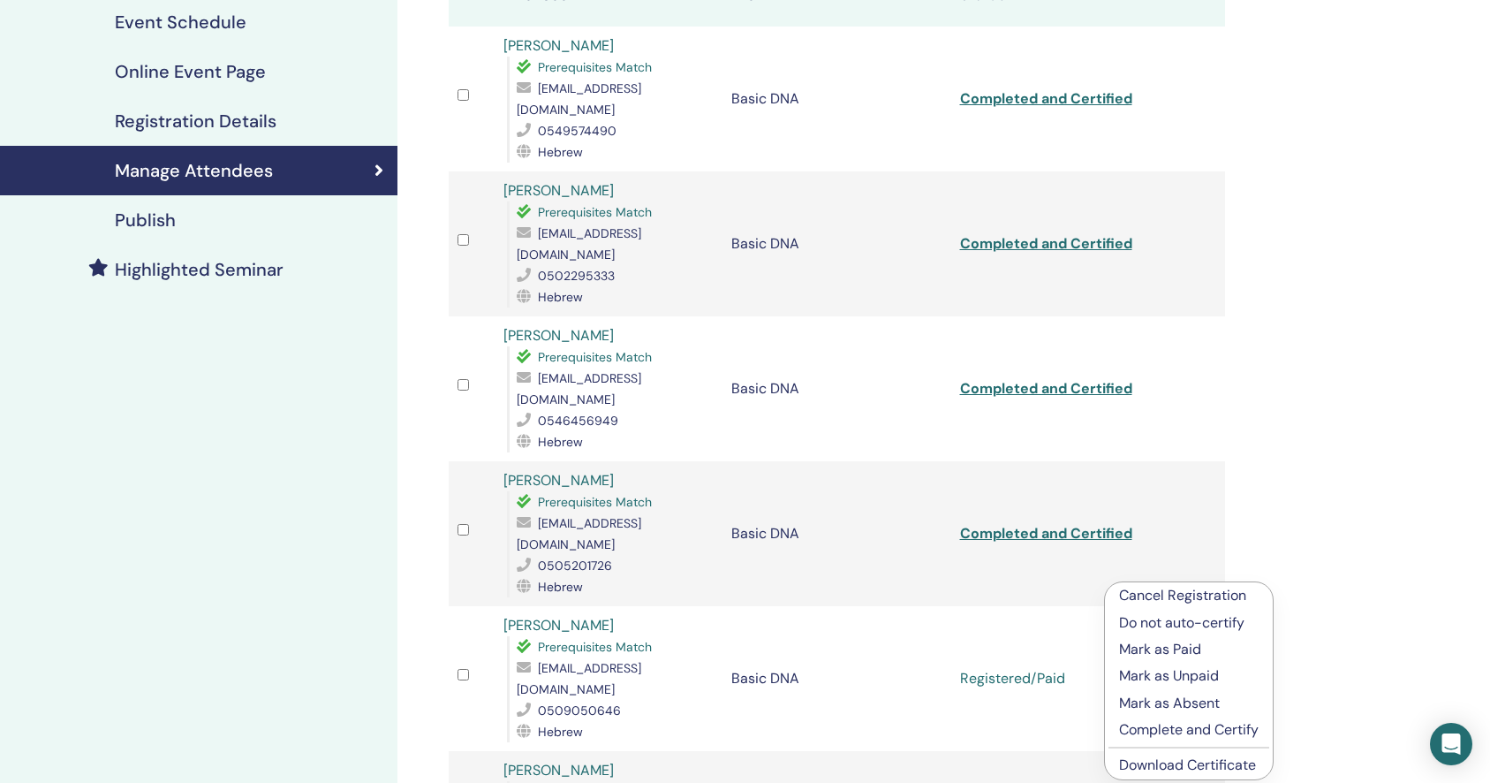
click at [1191, 734] on p "Complete and Certify" at bounding box center [1189, 729] width 140 height 21
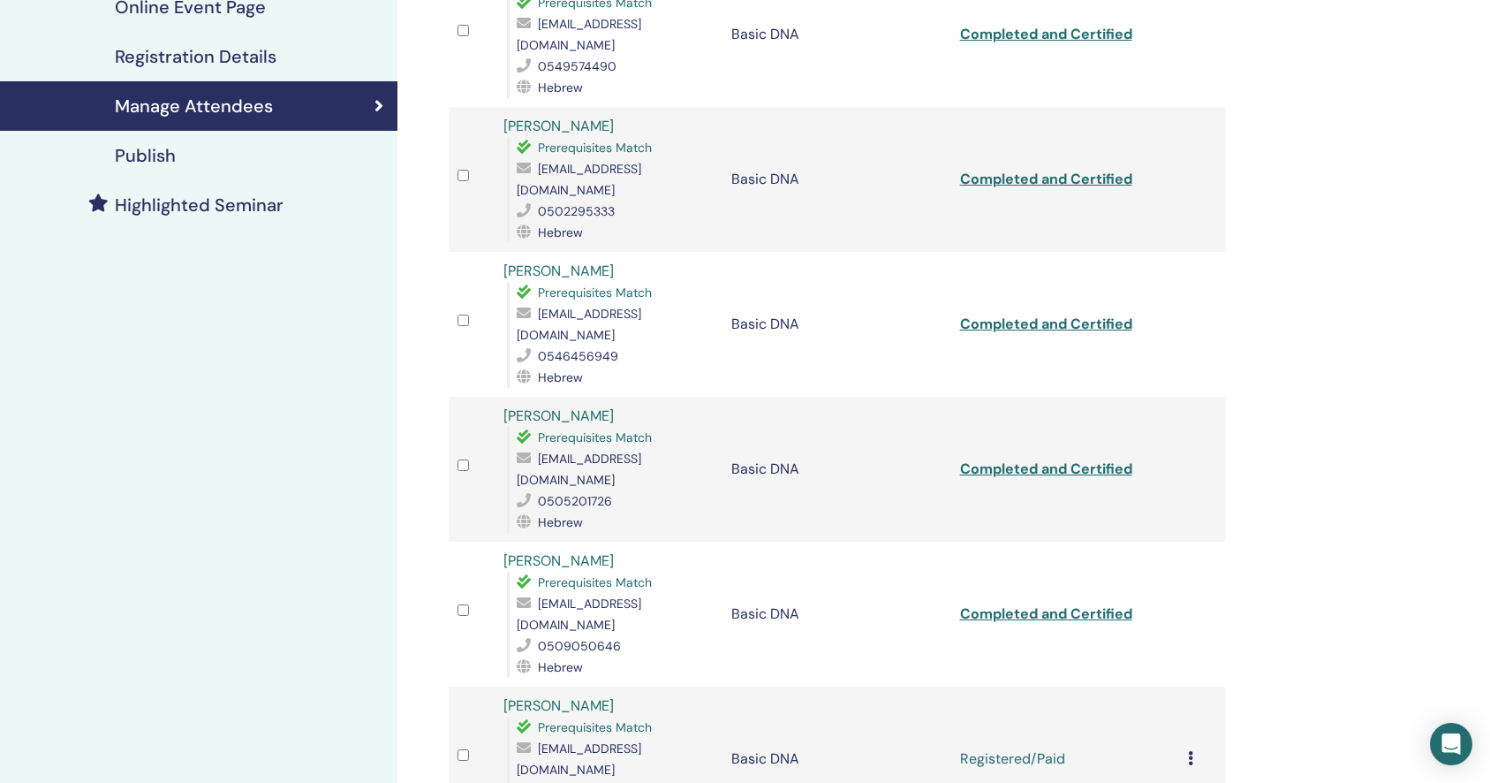
scroll to position [344, 0]
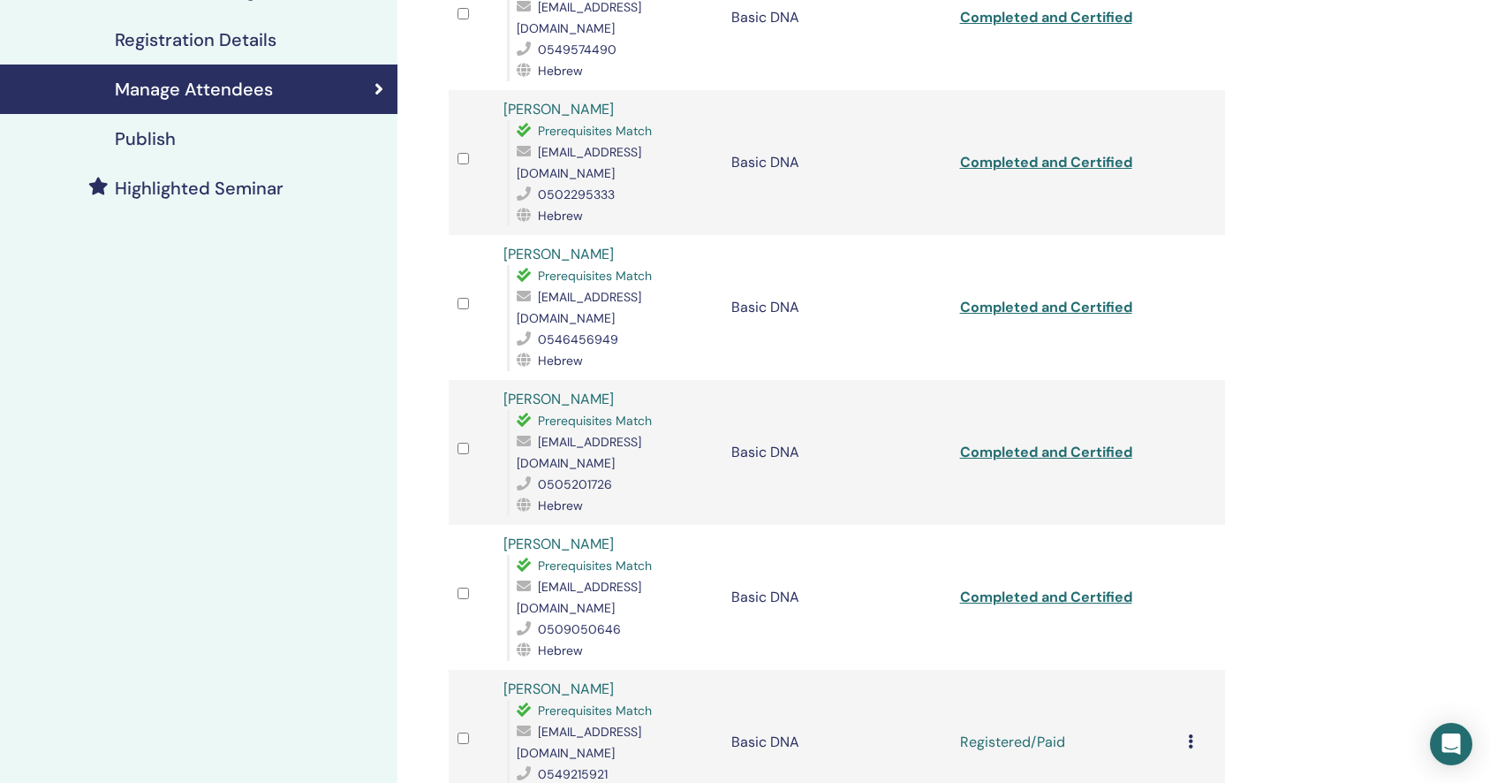
click at [1192, 734] on icon at bounding box center [1190, 741] width 5 height 14
click at [1202, 772] on p "Complete and Certify" at bounding box center [1193, 773] width 140 height 21
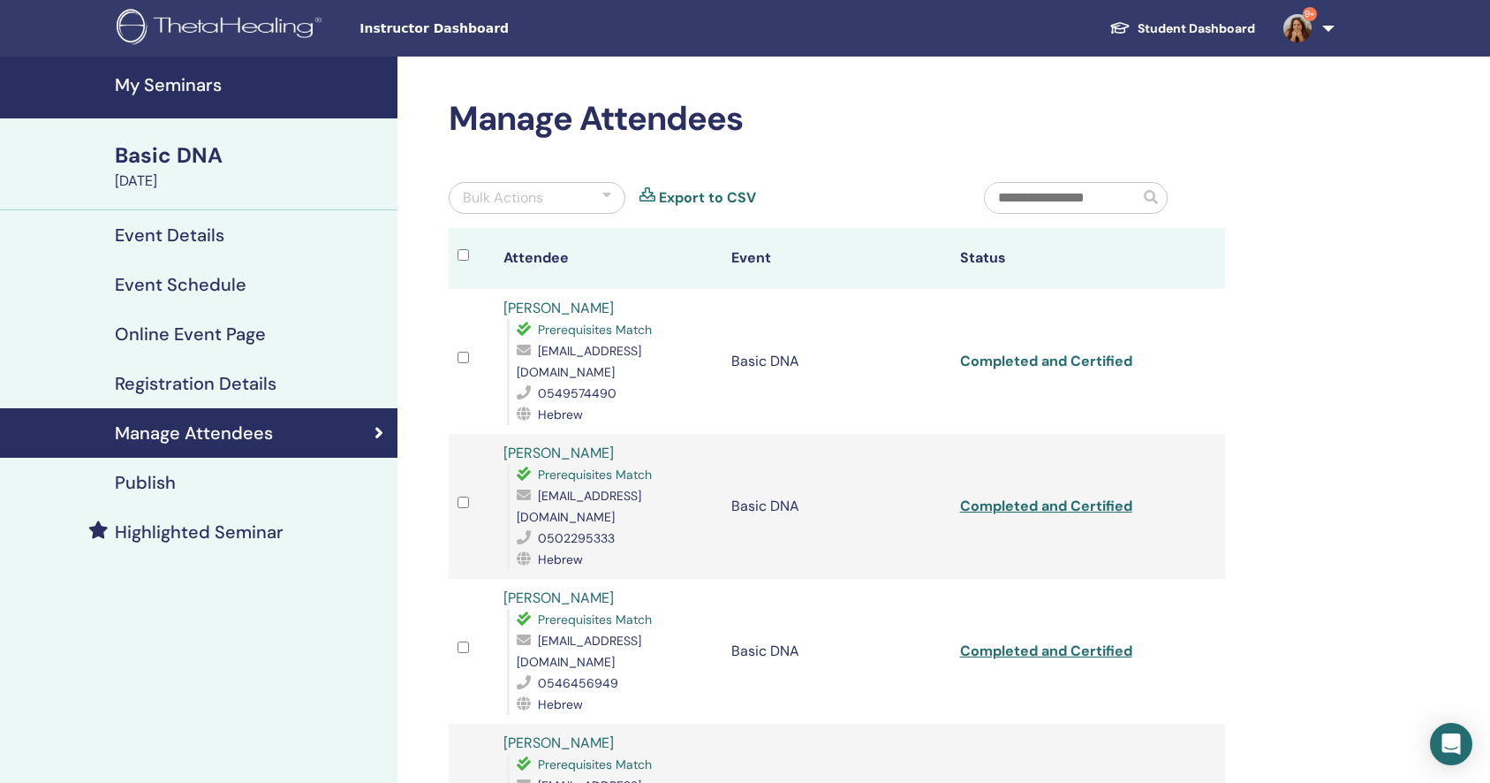
click at [1076, 352] on link "Completed and Certified" at bounding box center [1046, 361] width 172 height 19
click at [1048, 496] on link "Completed and Certified" at bounding box center [1046, 505] width 172 height 19
click at [1052, 641] on link "Completed and Certified" at bounding box center [1046, 650] width 172 height 19
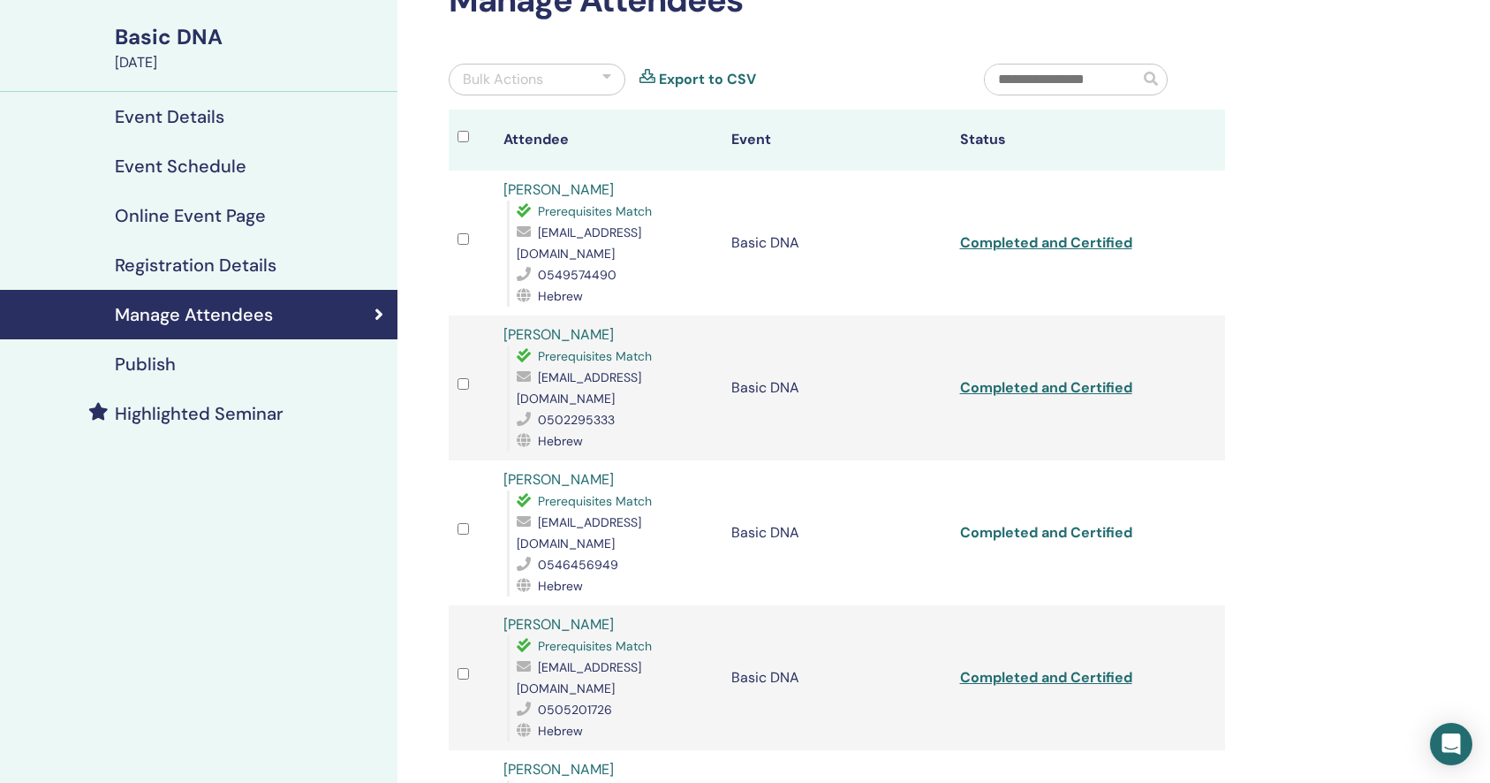
scroll to position [196, 0]
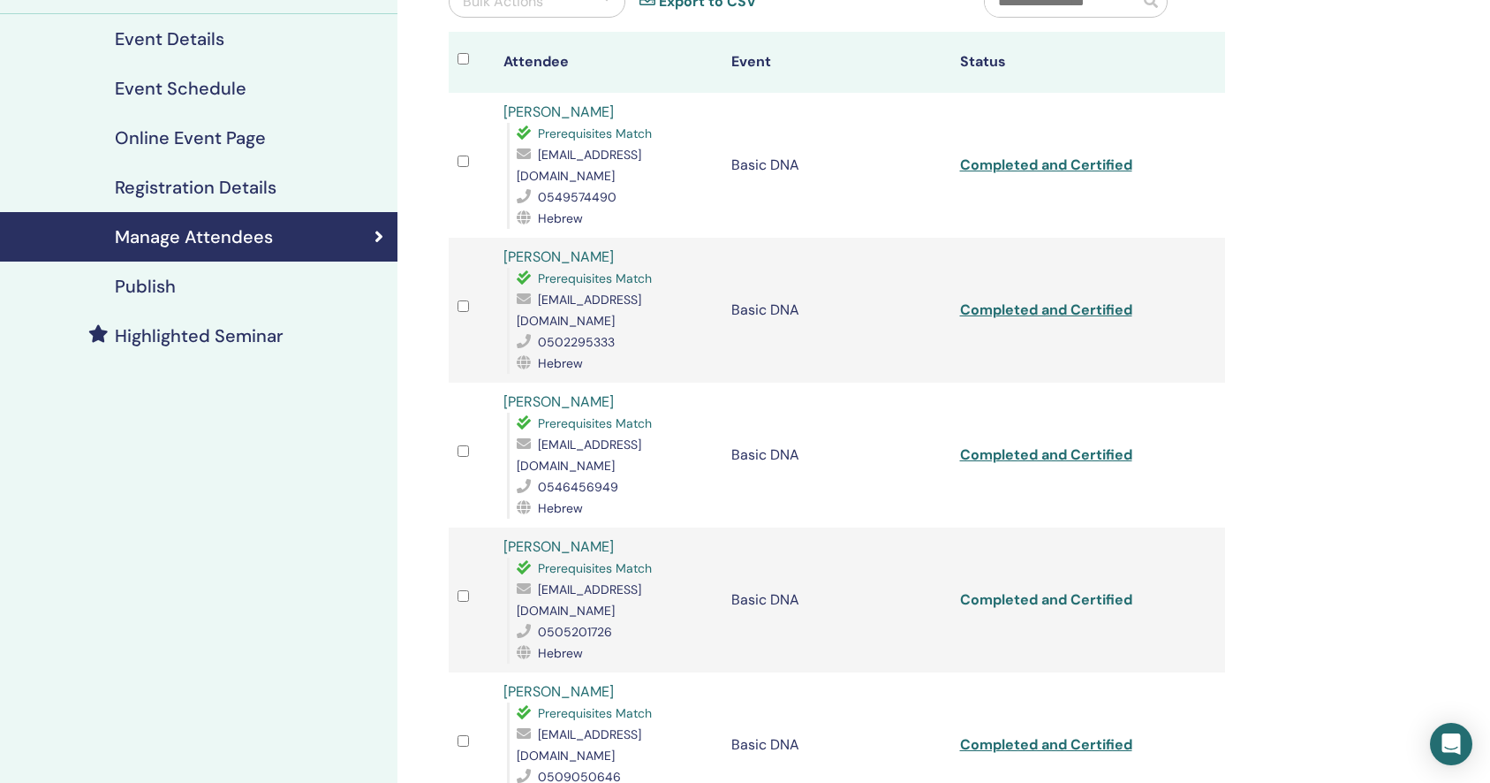
click at [1098, 590] on link "Completed and Certified" at bounding box center [1046, 599] width 172 height 19
click at [1067, 735] on link "Completed and Certified" at bounding box center [1046, 744] width 172 height 19
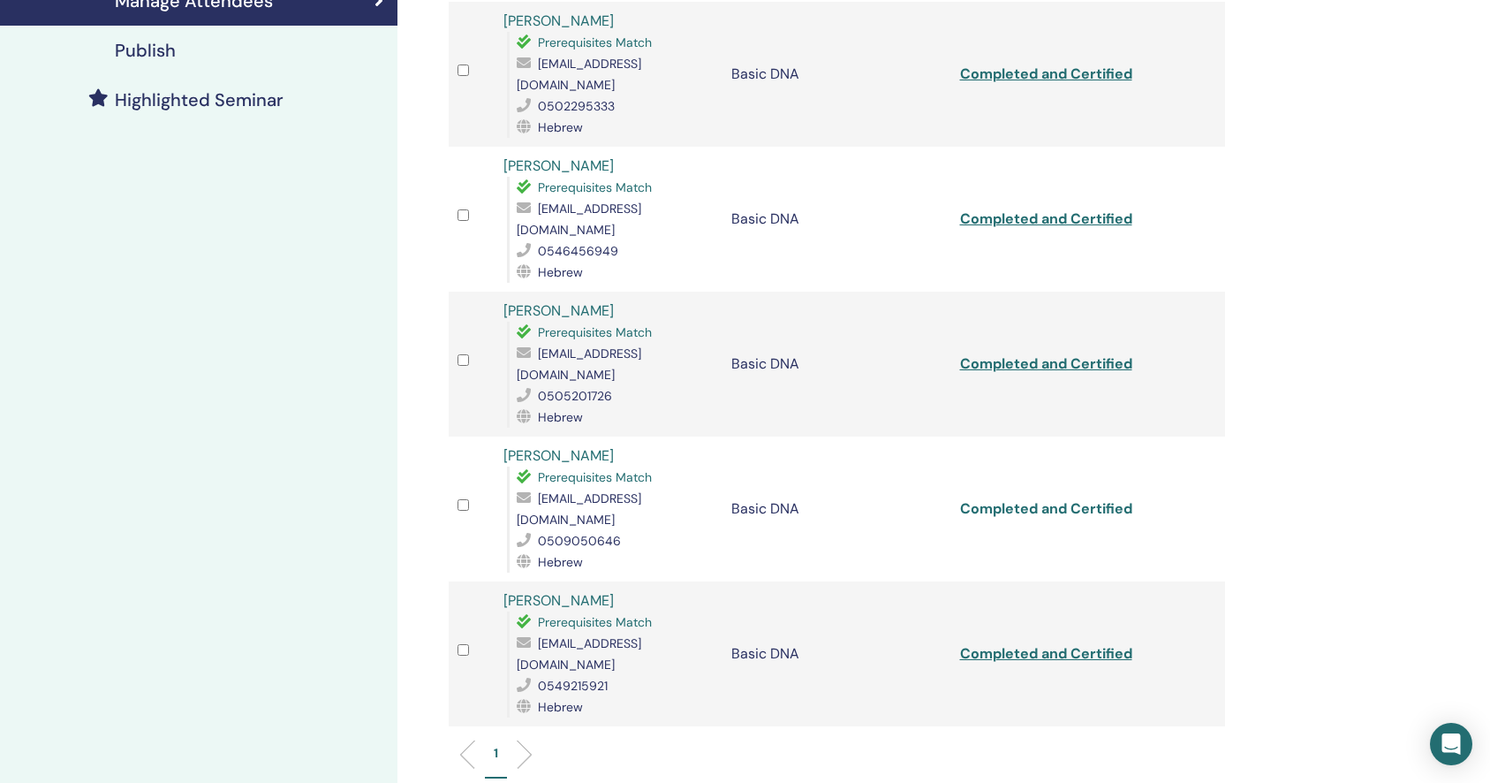
scroll to position [440, 0]
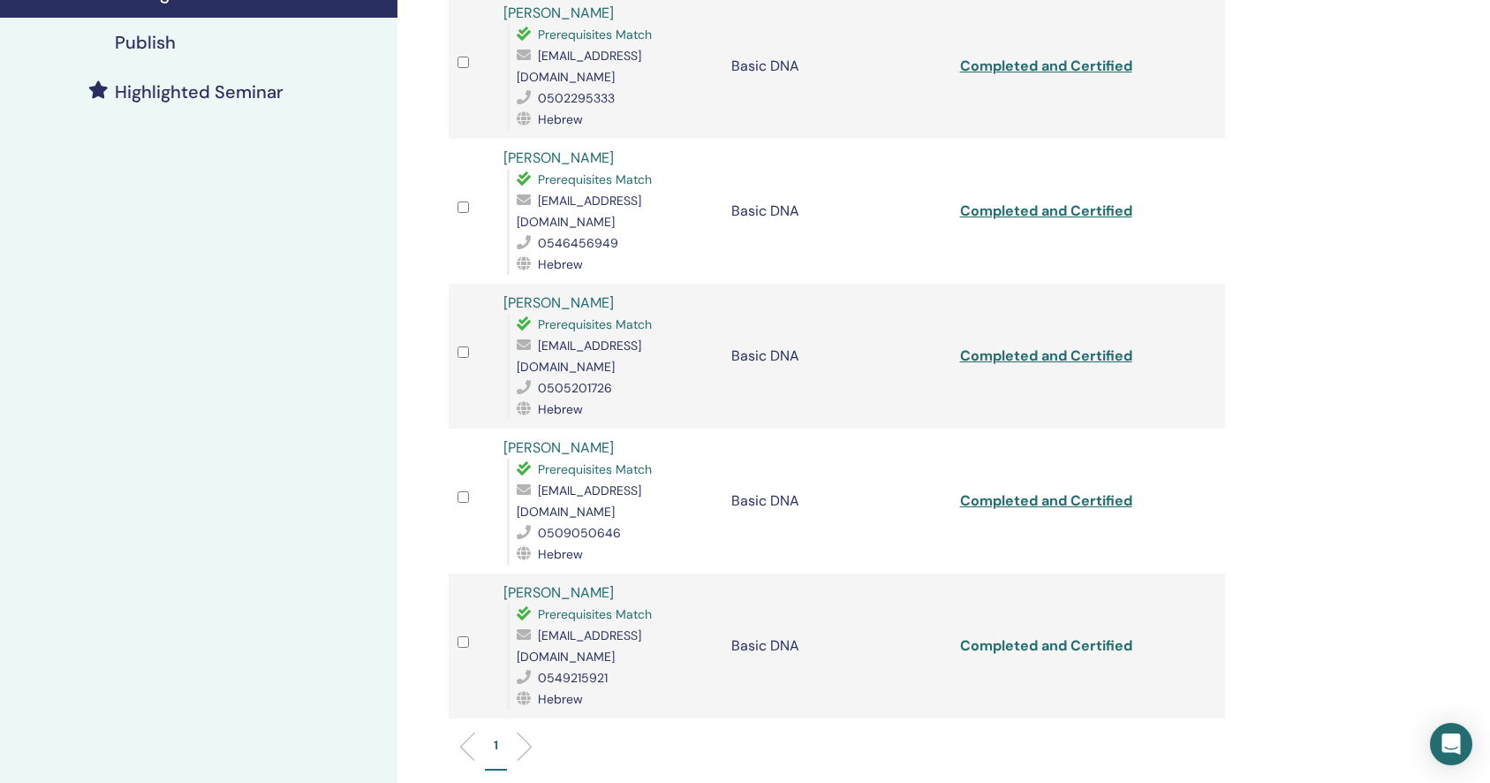
click at [1115, 636] on link "Completed and Certified" at bounding box center [1046, 645] width 172 height 19
